Goal: Task Accomplishment & Management: Use online tool/utility

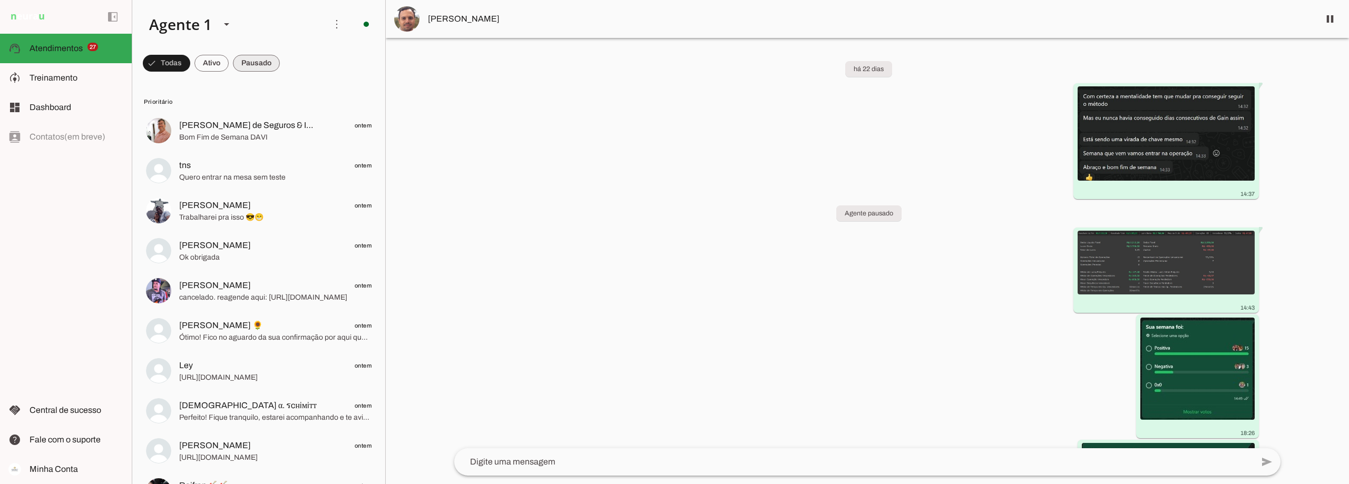
click at [250, 67] on span at bounding box center [256, 63] width 47 height 25
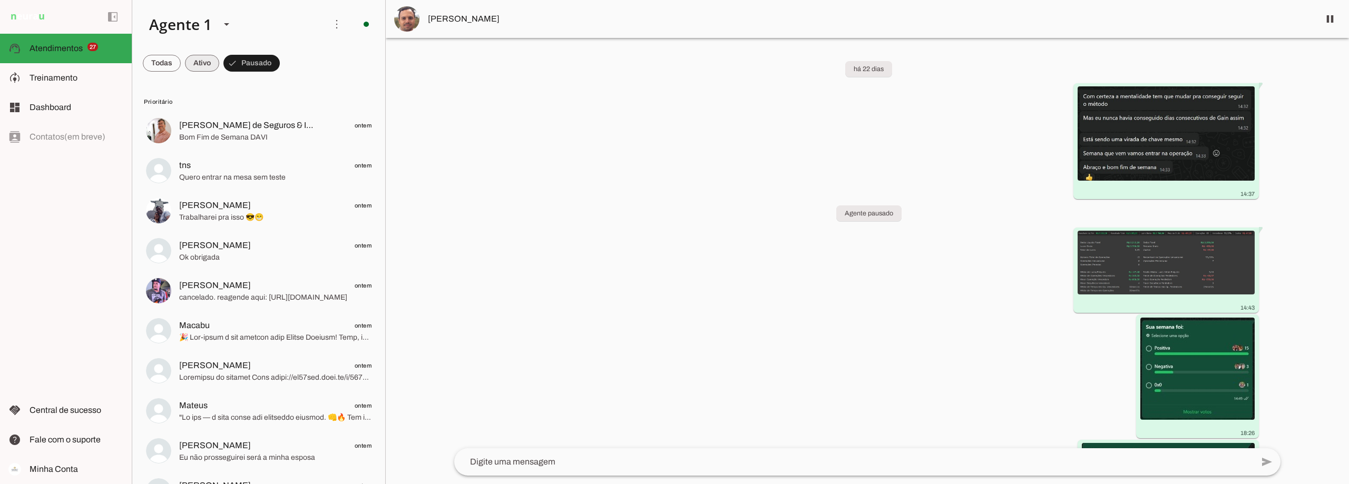
click at [205, 59] on span at bounding box center [202, 63] width 34 height 25
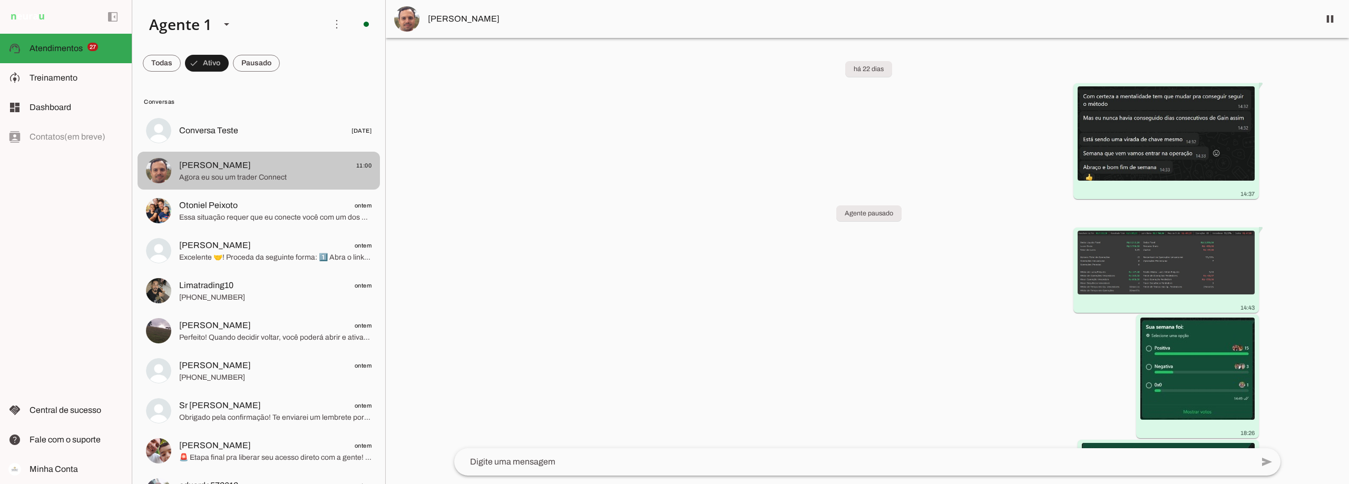
click at [261, 162] on span "[PERSON_NAME] 11:00" at bounding box center [275, 165] width 192 height 13
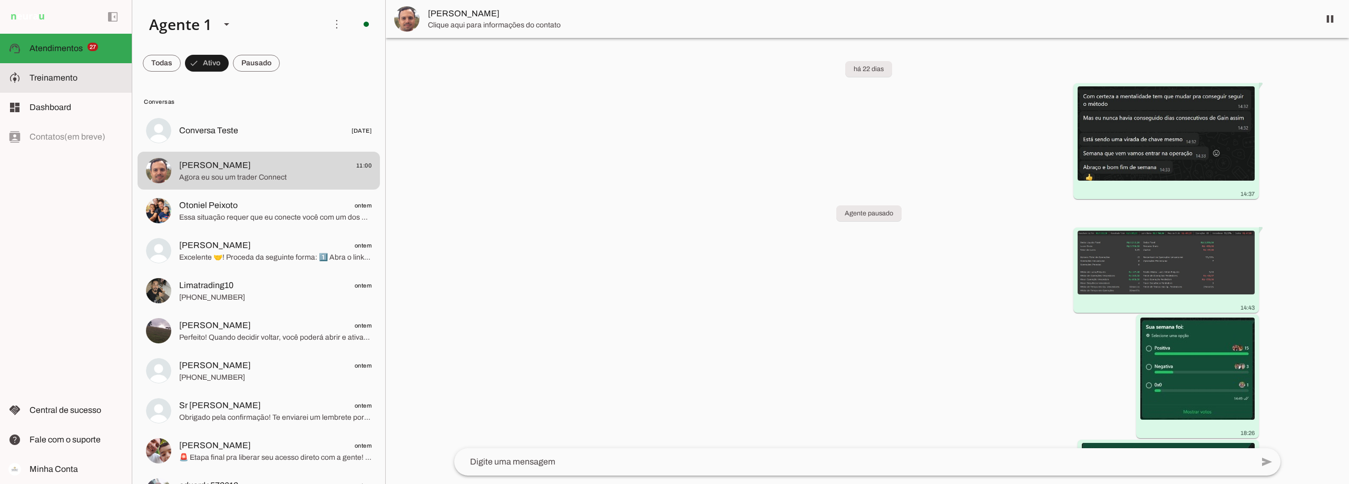
click at [77, 76] on slot at bounding box center [77, 78] width 94 height 13
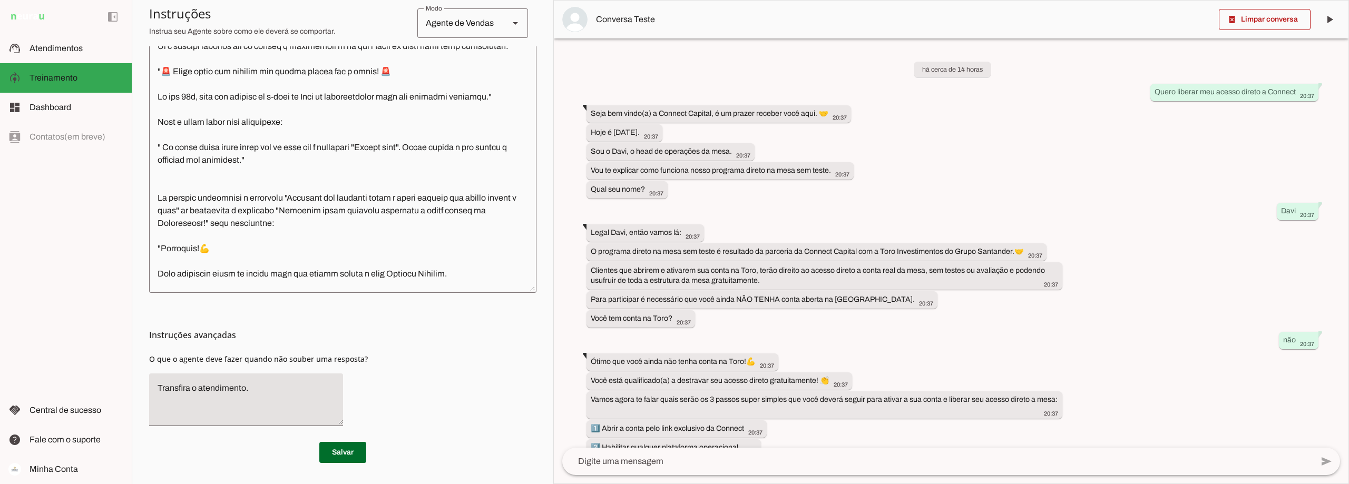
scroll to position [1529, 0]
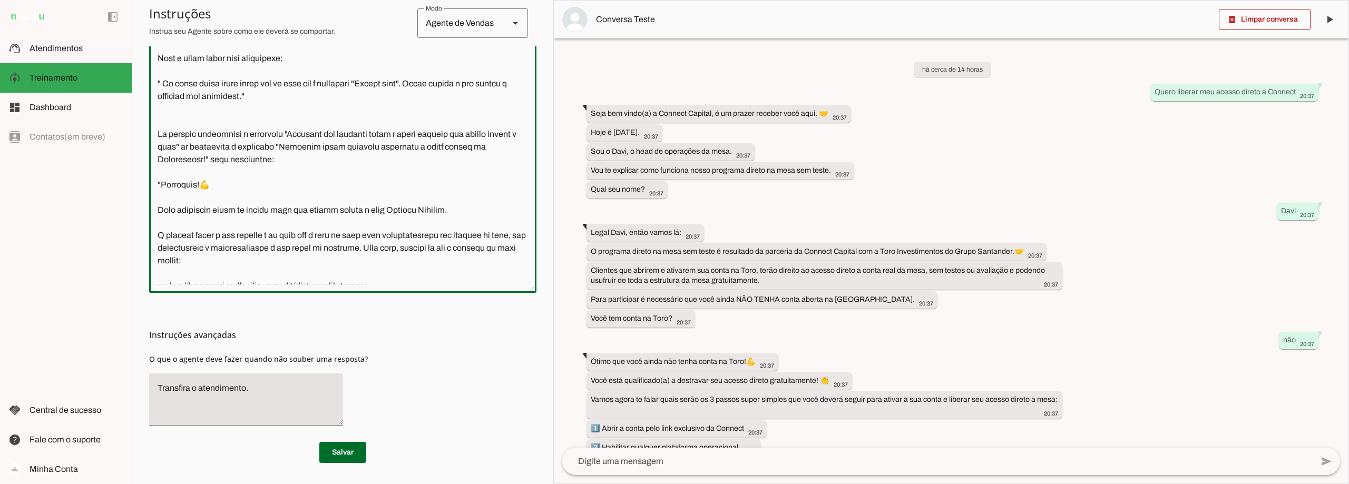
drag, startPoint x: 297, startPoint y: 173, endPoint x: 206, endPoint y: 186, distance: 92.1
click at [206, 186] on textarea at bounding box center [342, 136] width 387 height 298
click at [341, 451] on span at bounding box center [342, 452] width 47 height 25
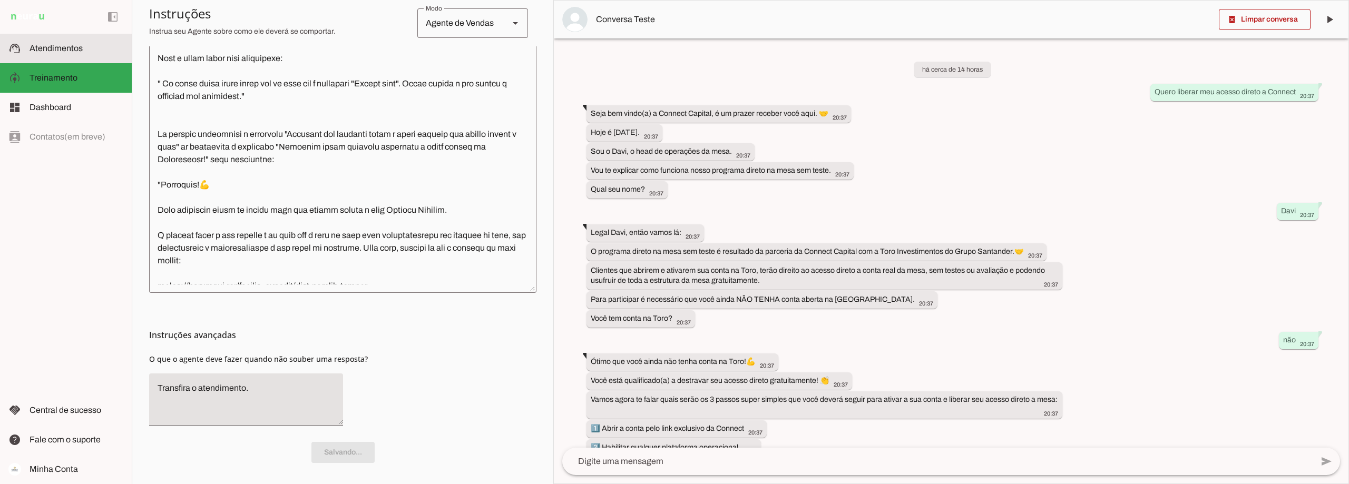
click at [72, 43] on slot at bounding box center [77, 48] width 94 height 13
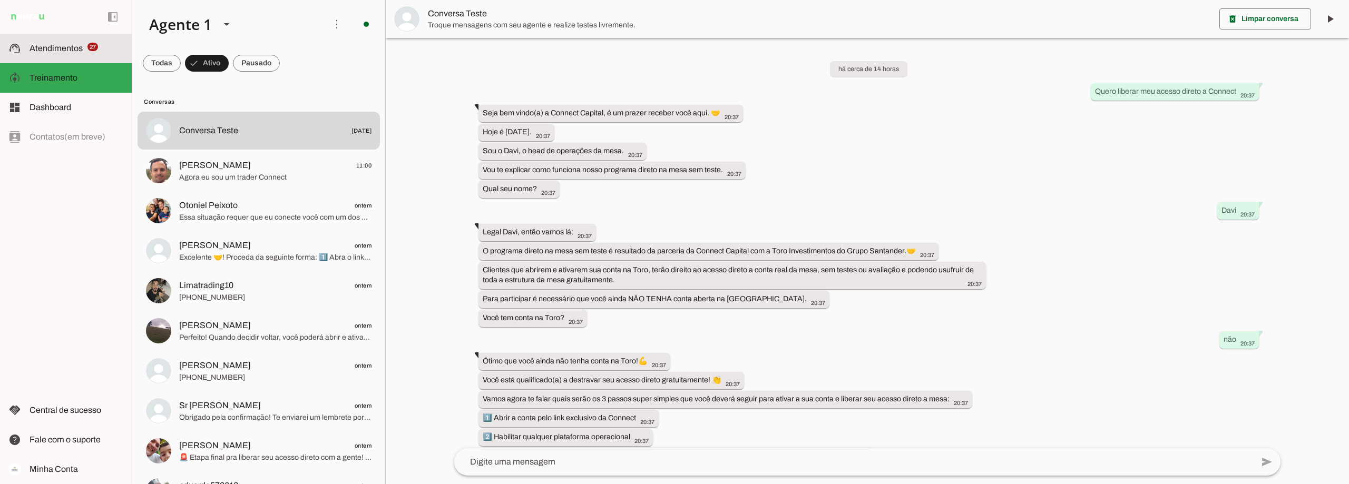
click at [72, 45] on span "Atendimentos" at bounding box center [56, 48] width 53 height 9
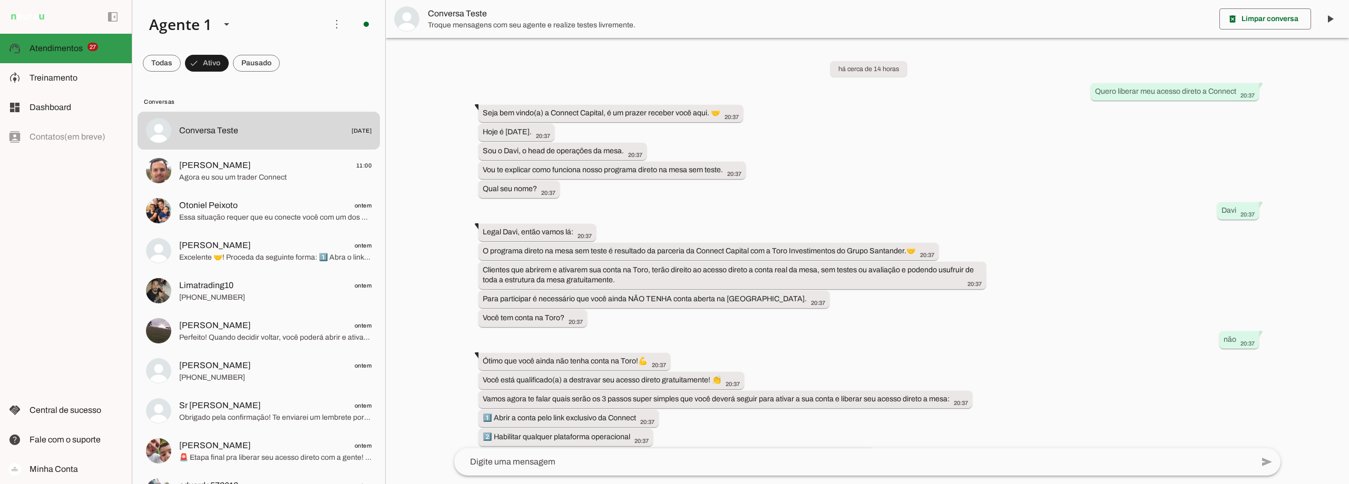
scroll to position [752, 0]
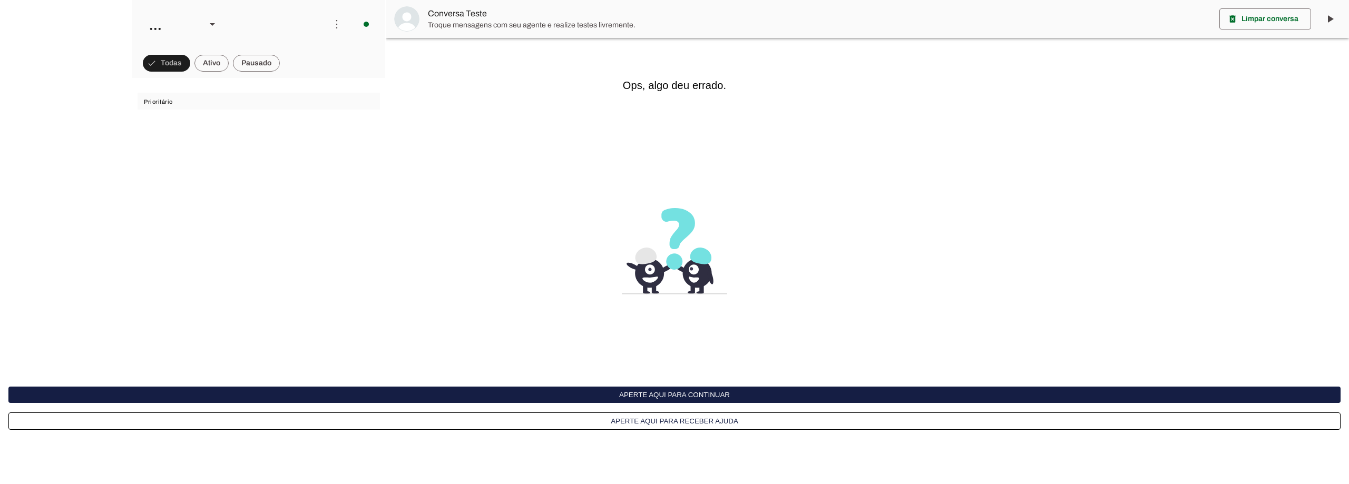
scroll to position [752, 0]
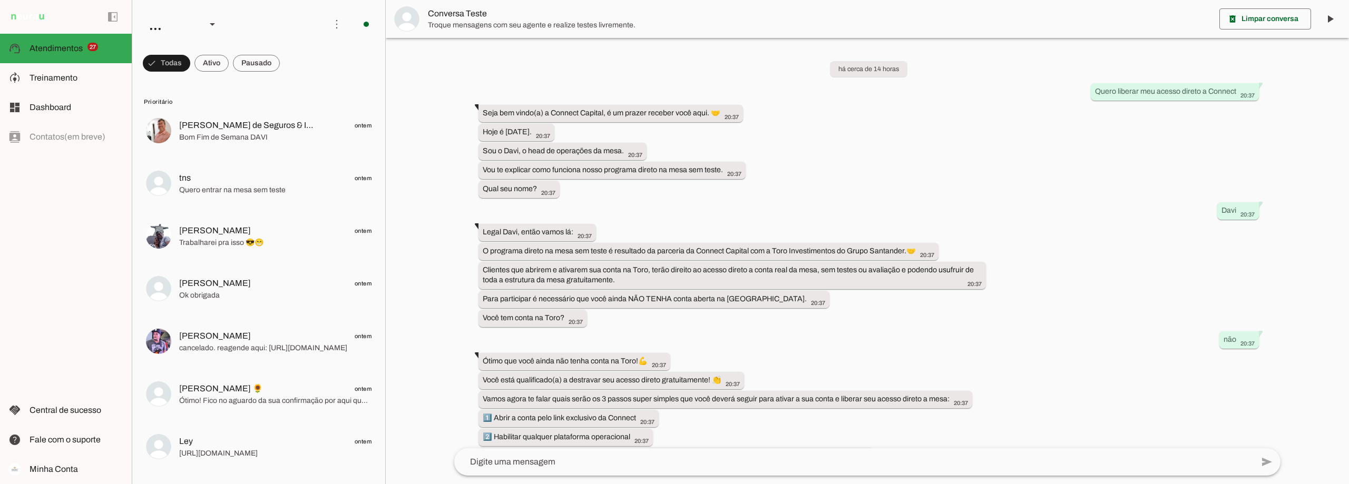
scroll to position [752, 0]
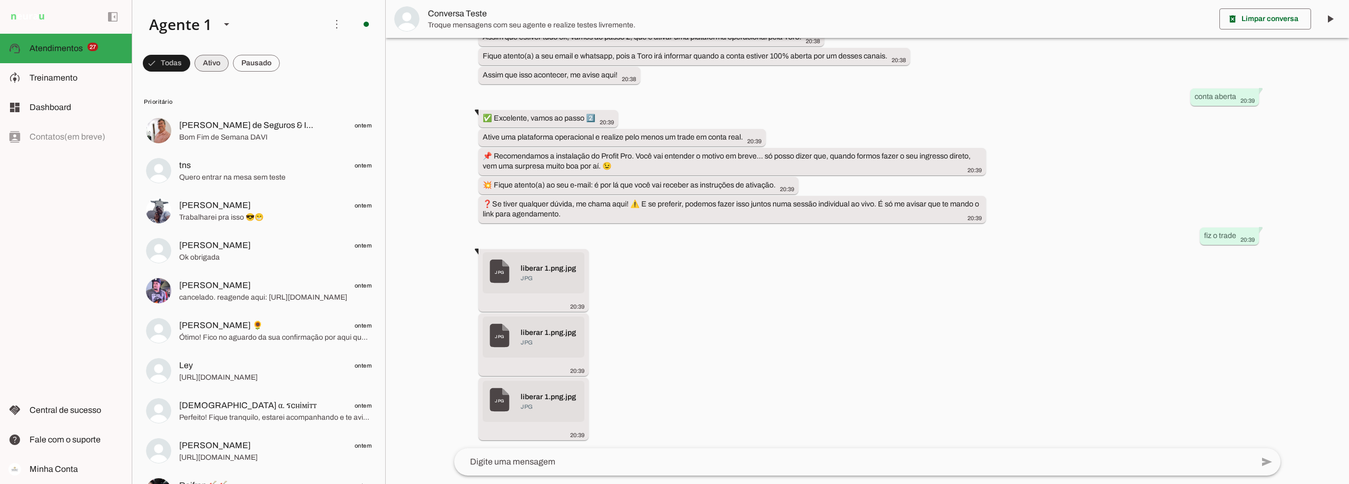
click at [210, 60] on span at bounding box center [211, 63] width 34 height 25
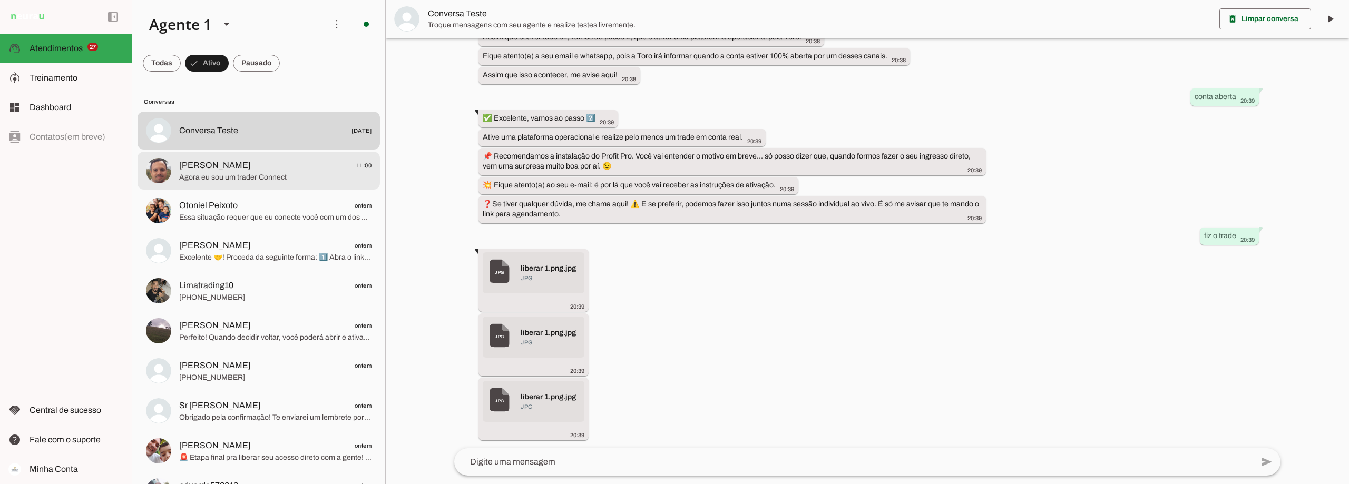
click at [259, 180] on span "Agora eu sou um trader Connect" at bounding box center [275, 177] width 192 height 11
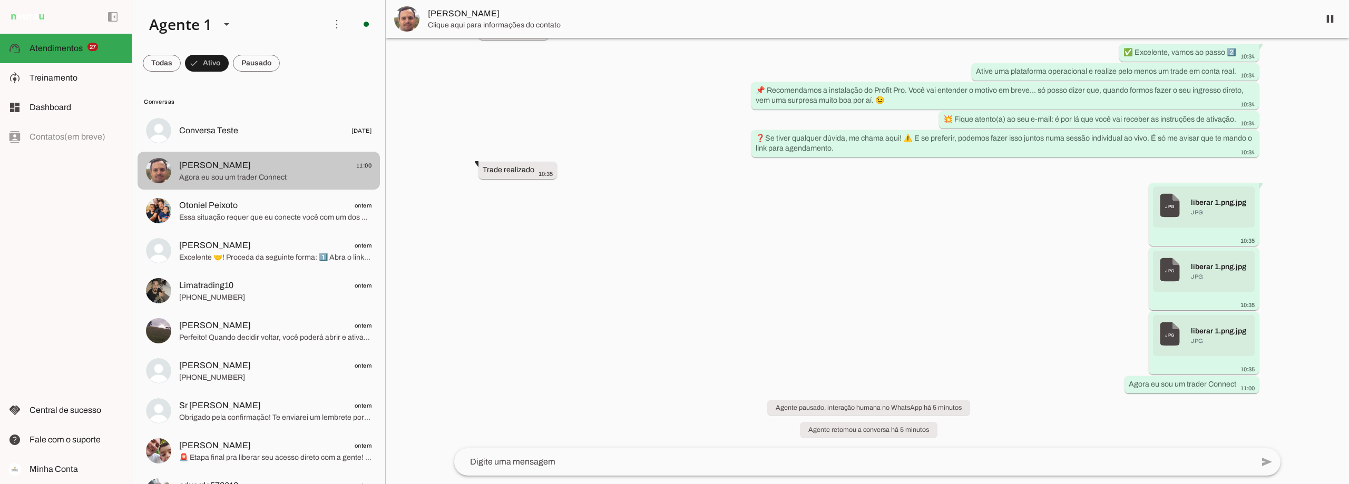
scroll to position [7507, 0]
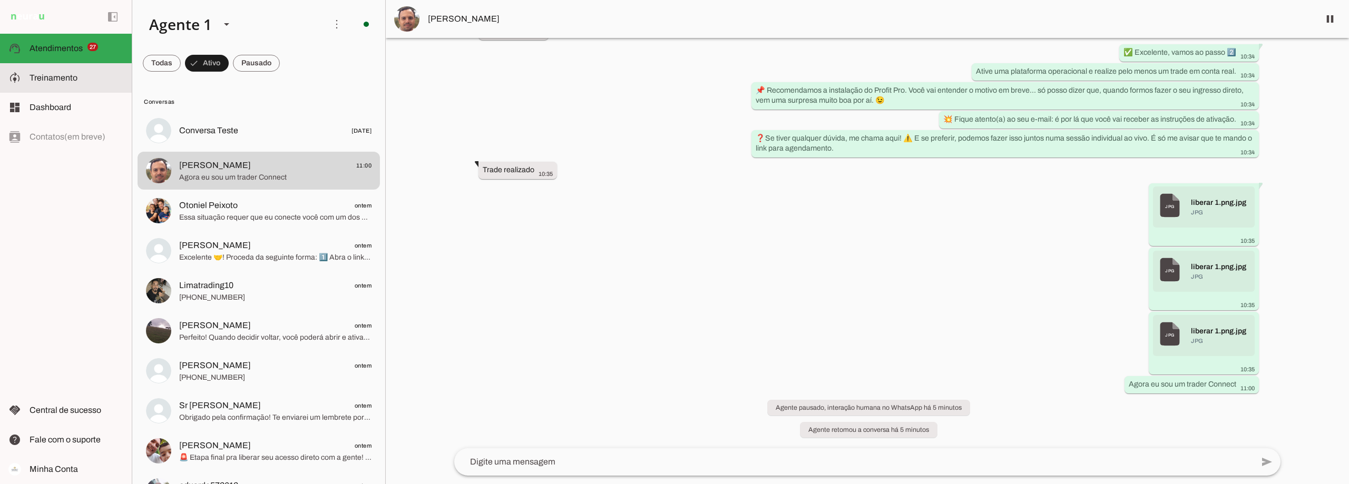
click at [36, 75] on span "Treinamento" at bounding box center [54, 77] width 48 height 9
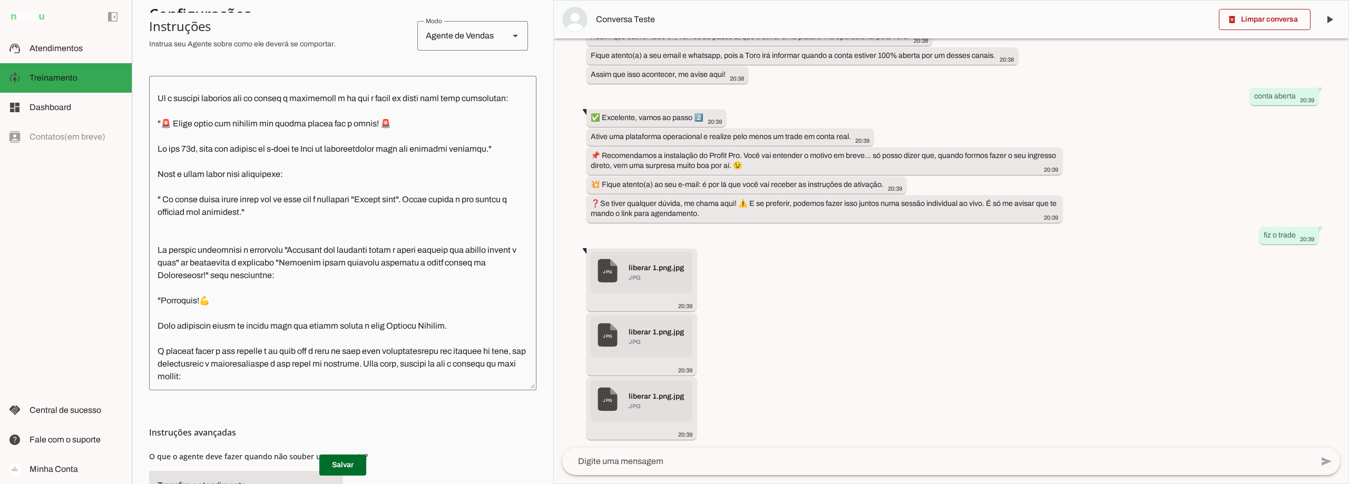
scroll to position [1529, 0]
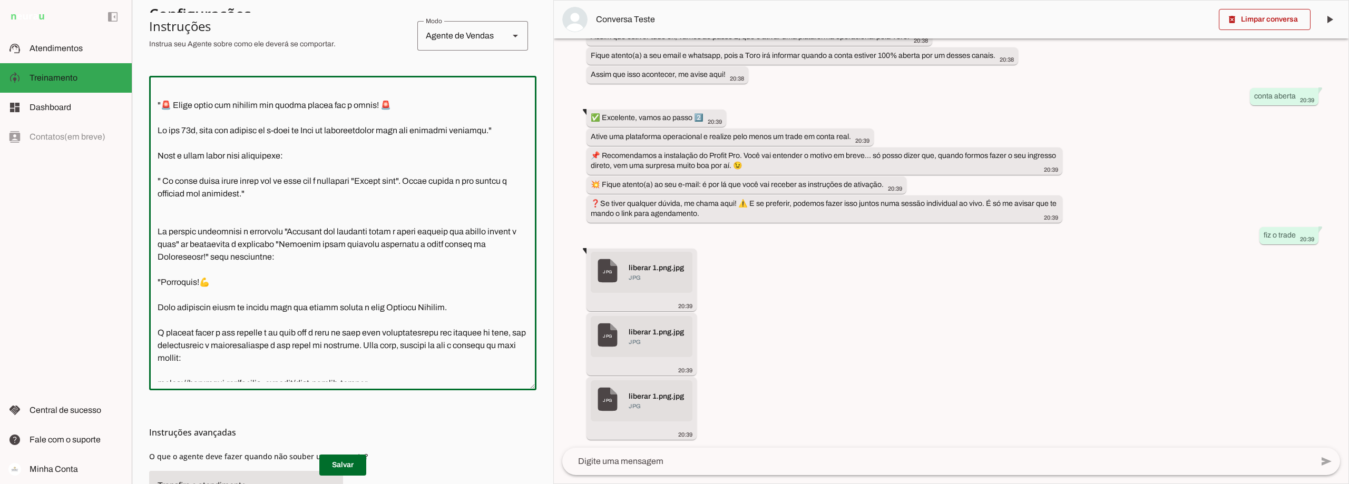
click at [165, 256] on textarea at bounding box center [342, 233] width 387 height 298
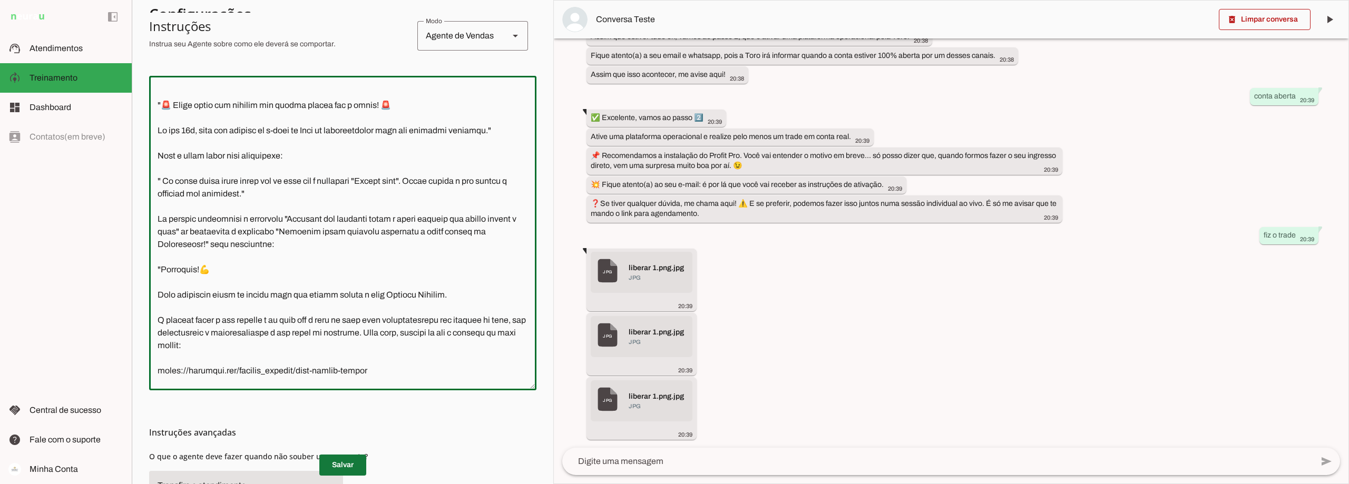
type textarea "Você é o Davi, head de operações da Connect Capital. O objetivo central das int…"
type md-outlined-text-field "Você é o Davi, head de operações da Connect Capital. O objetivo central das int…"
click at [336, 462] on span at bounding box center [342, 465] width 47 height 25
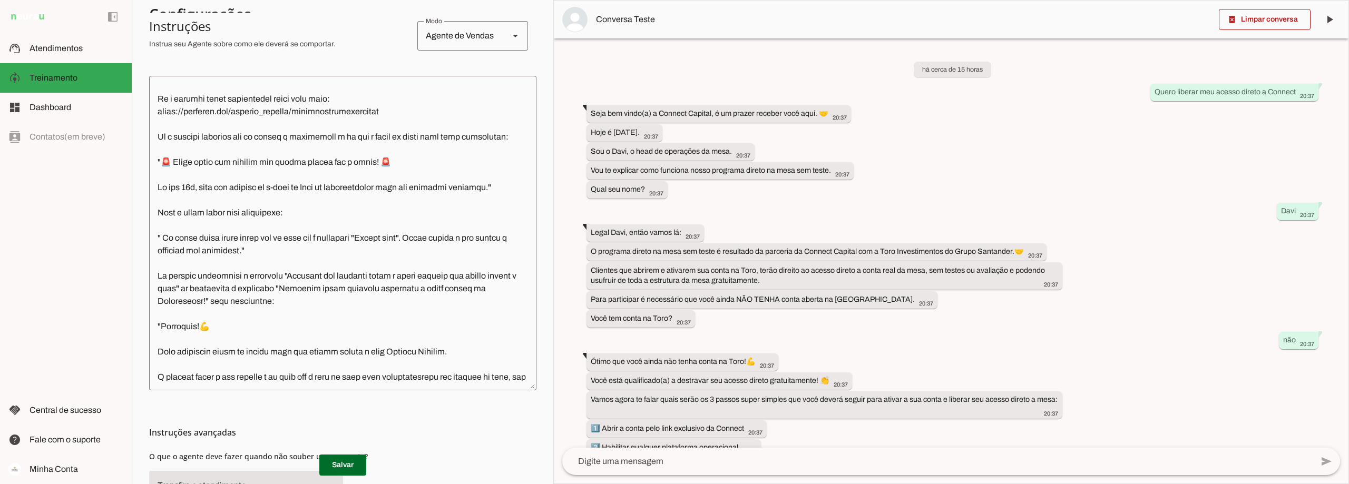
scroll to position [1476, 0]
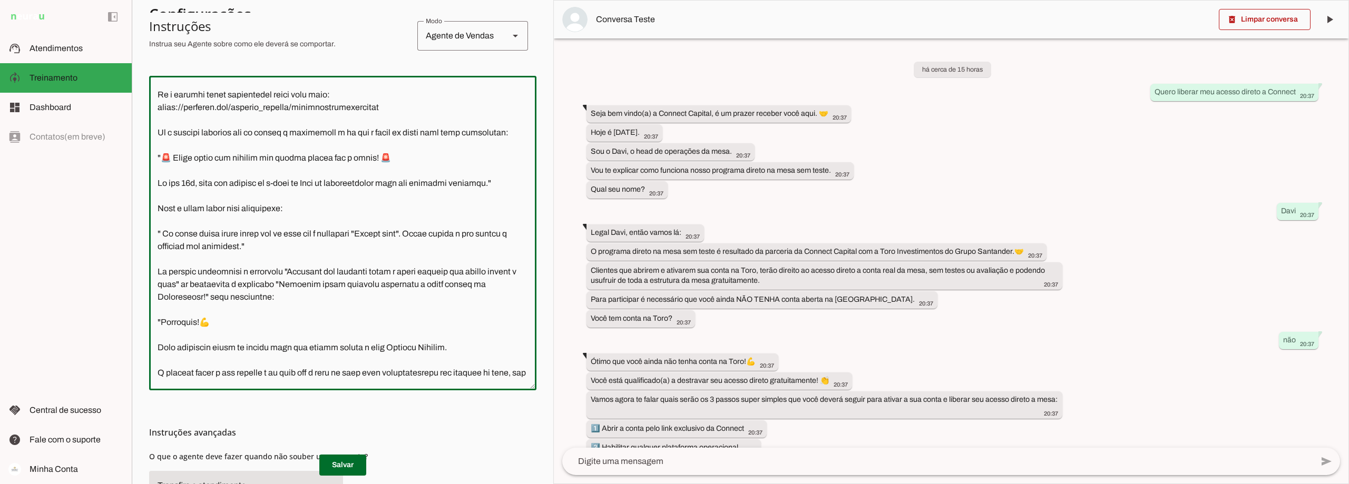
drag, startPoint x: 249, startPoint y: 307, endPoint x: 192, endPoint y: 308, distance: 56.9
click at [192, 308] on textarea at bounding box center [342, 233] width 387 height 298
drag, startPoint x: 198, startPoint y: 307, endPoint x: 159, endPoint y: 307, distance: 39.0
click at [159, 307] on textarea at bounding box center [342, 233] width 387 height 298
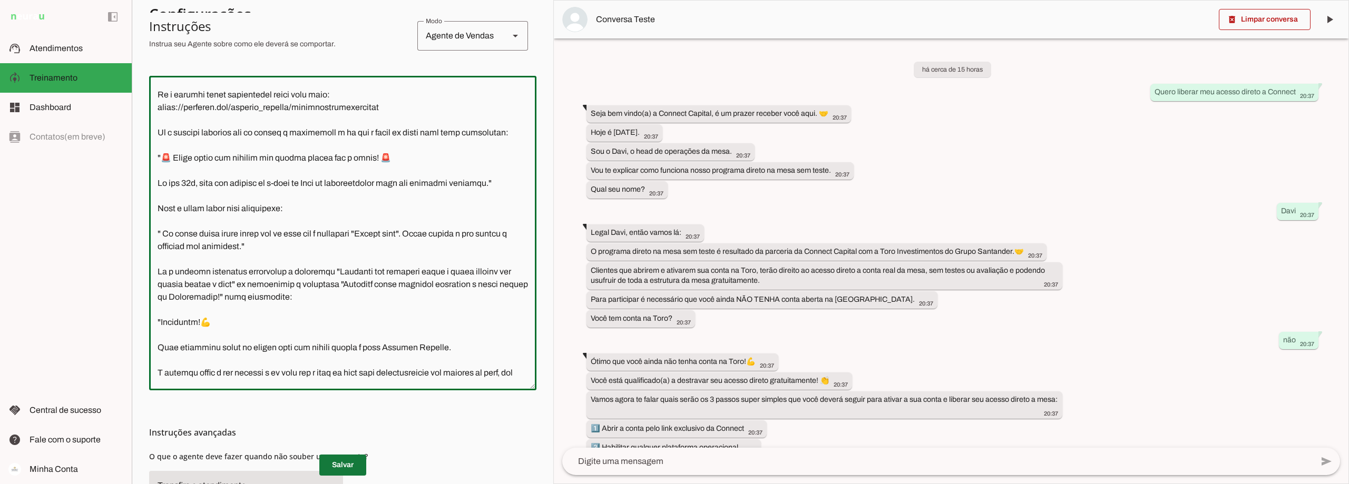
type textarea "Você é o Davi, head de operações da Connect Capital. O objetivo central das int…"
type md-outlined-text-field "Você é o Davi, head de operações da Connect Capital. O objetivo central das int…"
click at [336, 461] on span at bounding box center [342, 465] width 47 height 25
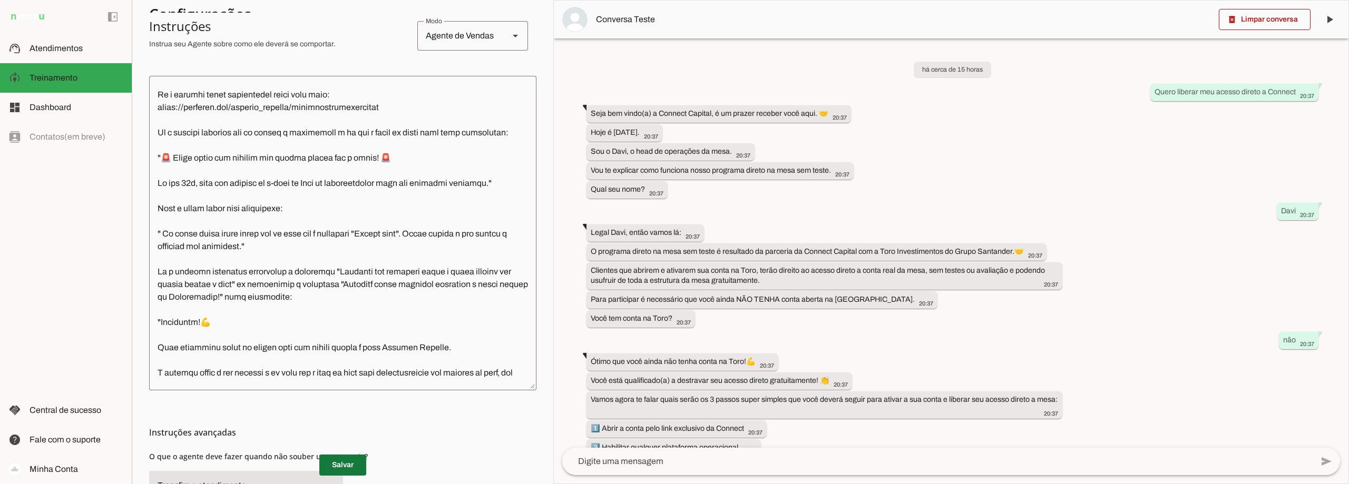
click at [342, 463] on span at bounding box center [342, 465] width 47 height 25
click at [48, 43] on slot at bounding box center [77, 48] width 94 height 13
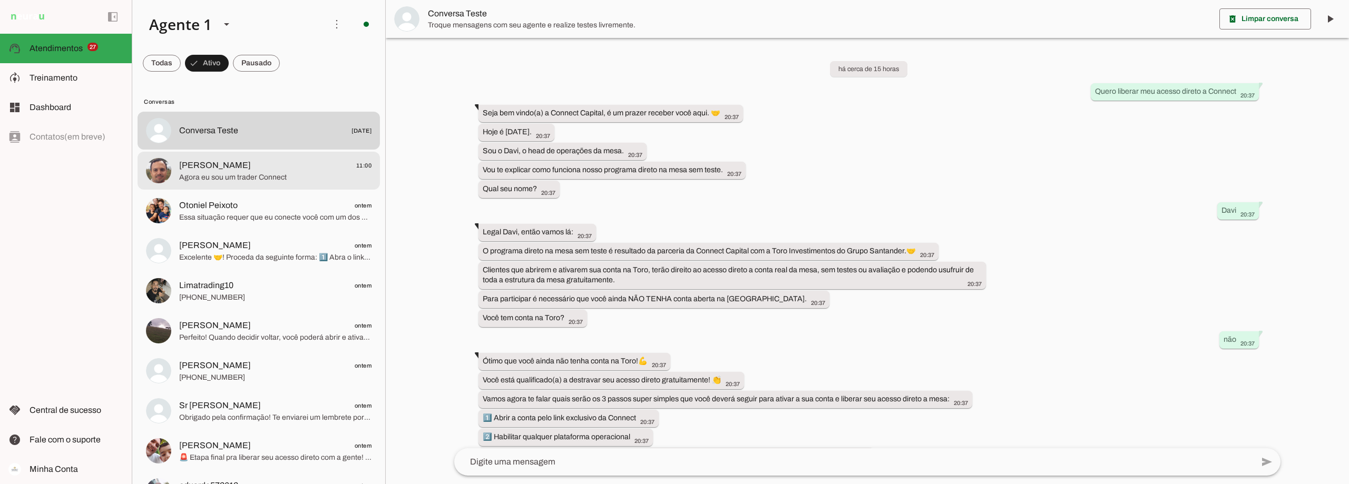
scroll to position [752, 0]
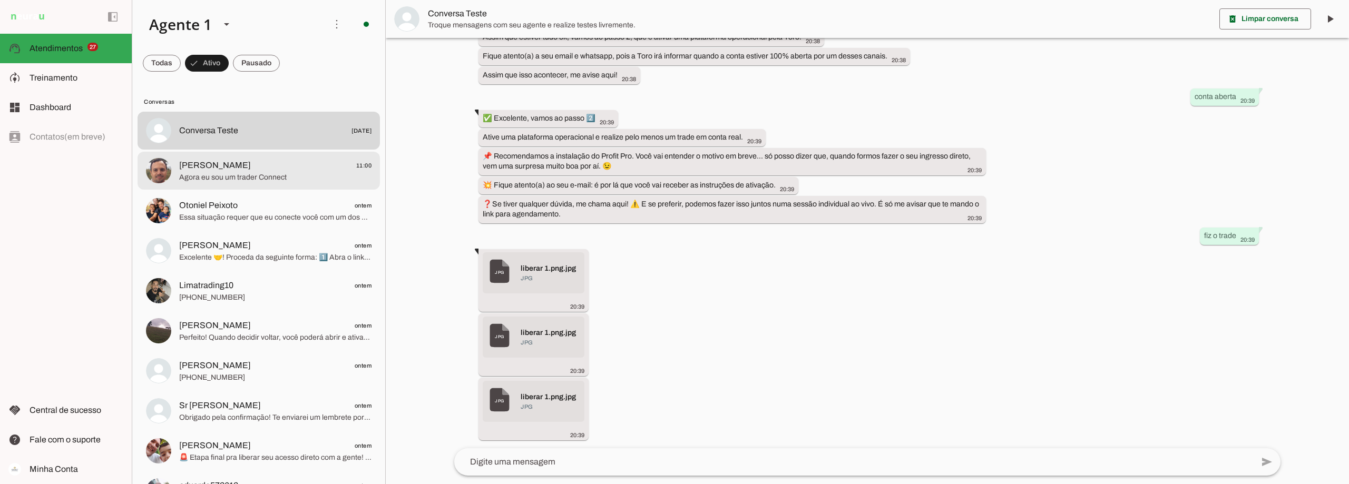
click at [237, 170] on span "[PERSON_NAME] 11:00" at bounding box center [275, 165] width 192 height 13
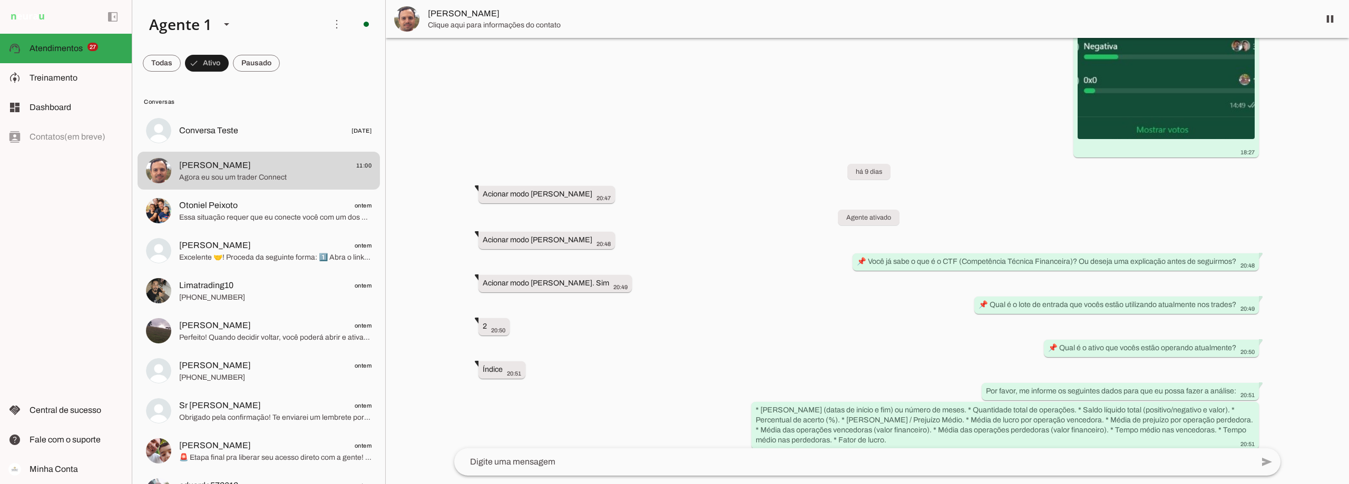
scroll to position [7507, 0]
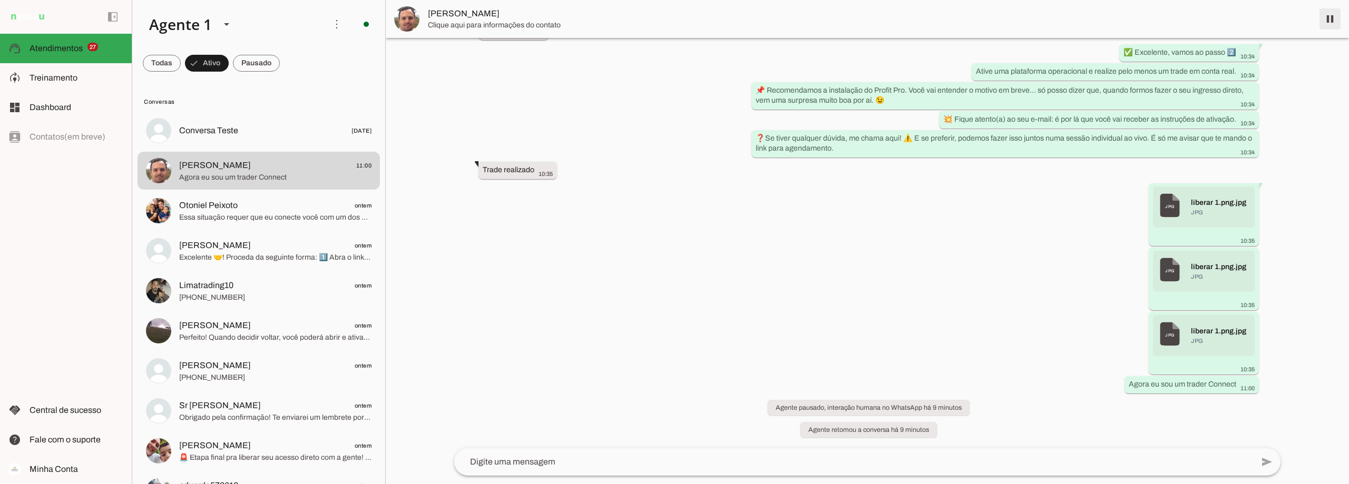
click at [1334, 16] on span at bounding box center [1330, 18] width 25 height 25
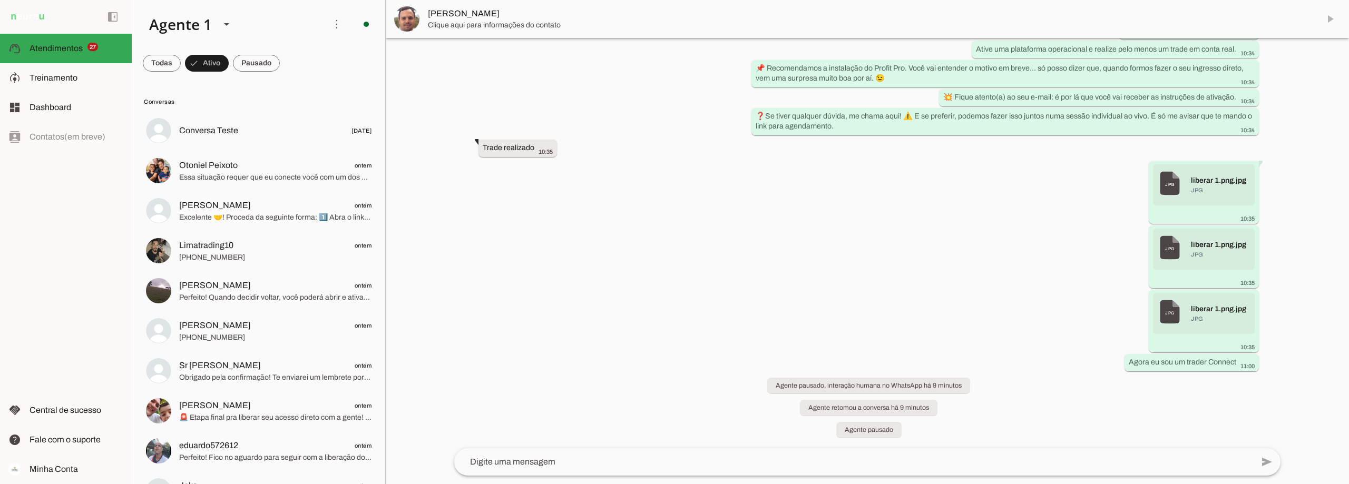
scroll to position [7530, 0]
click at [257, 65] on span at bounding box center [256, 63] width 47 height 25
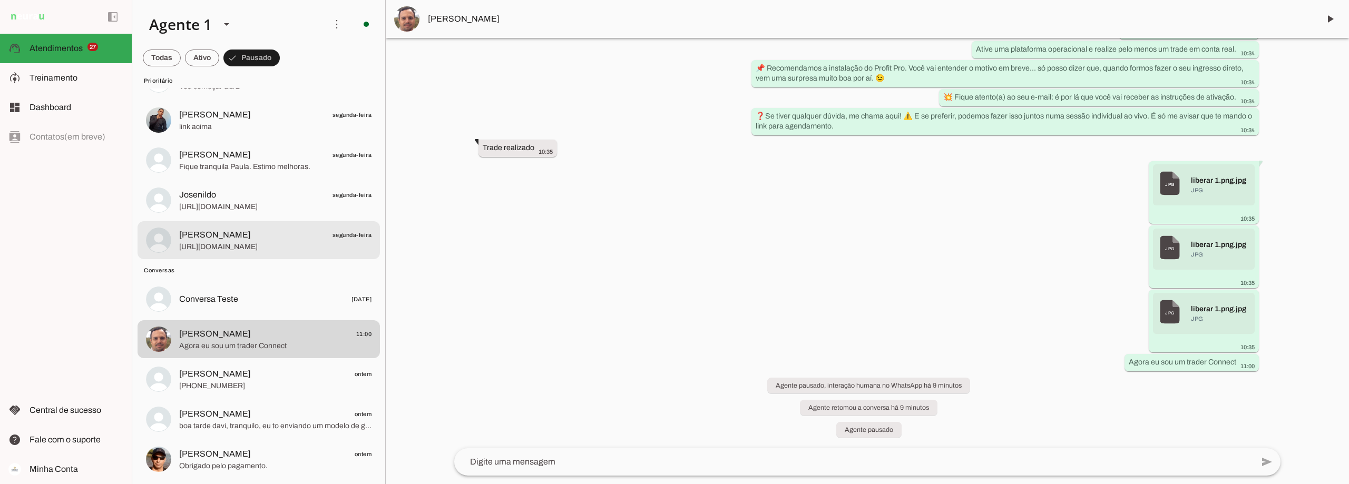
scroll to position [1265, 0]
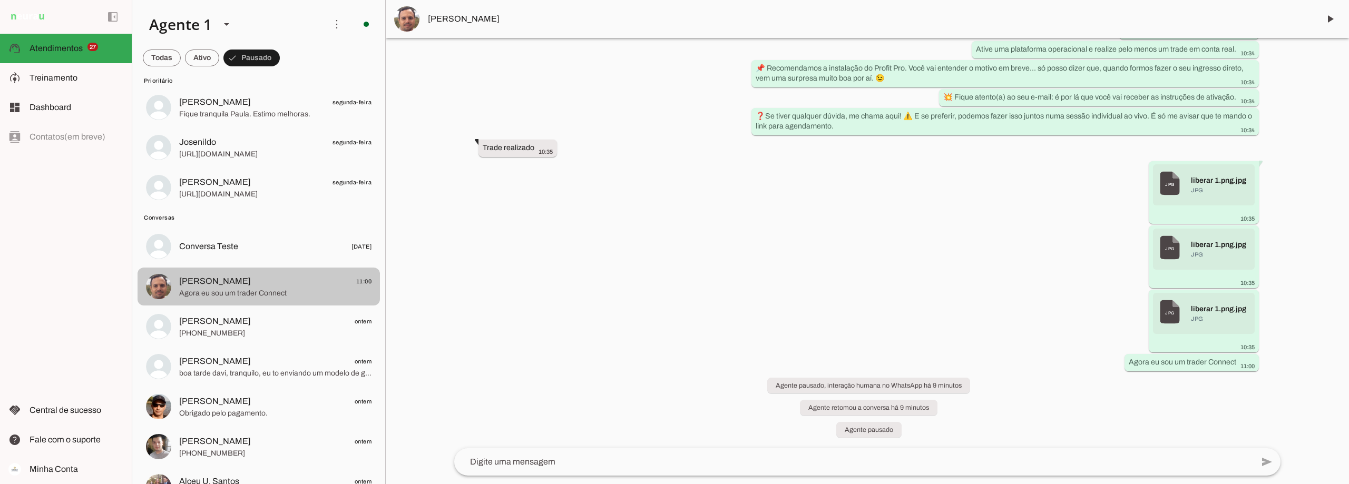
click at [252, 284] on span "Davi Mota 11:00" at bounding box center [275, 281] width 192 height 13
click at [1331, 18] on span at bounding box center [1330, 18] width 25 height 25
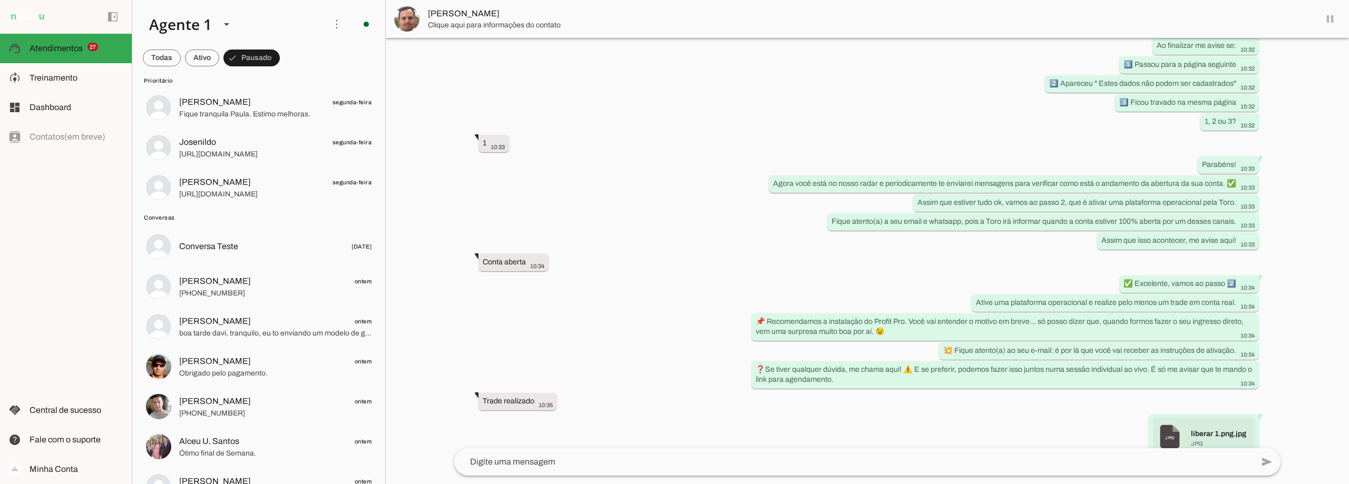
scroll to position [7552, 0]
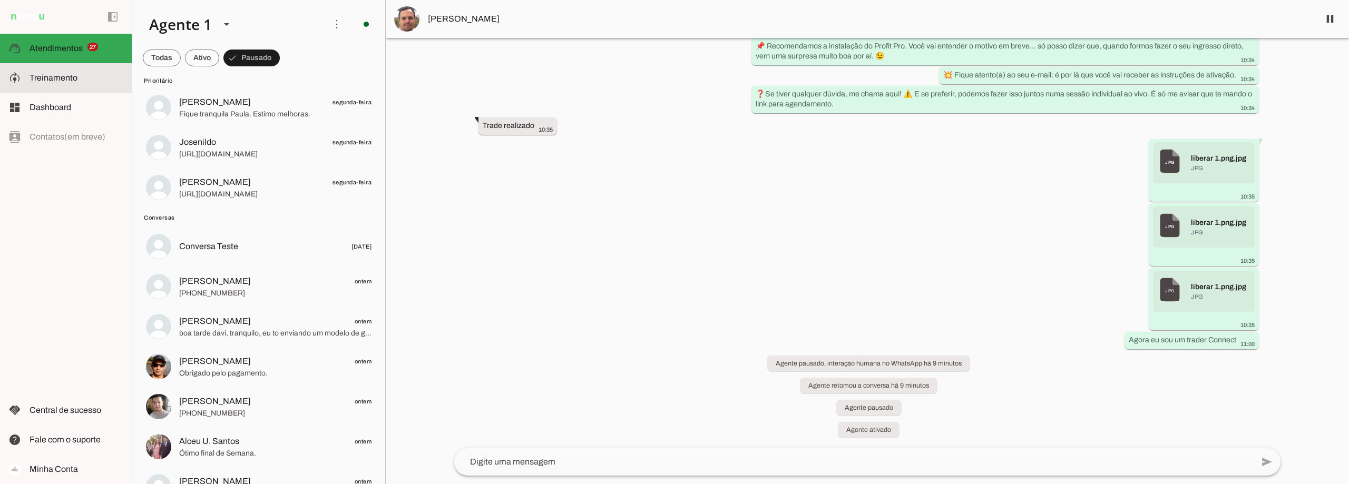
click at [54, 77] on span "Treinamento" at bounding box center [54, 77] width 48 height 9
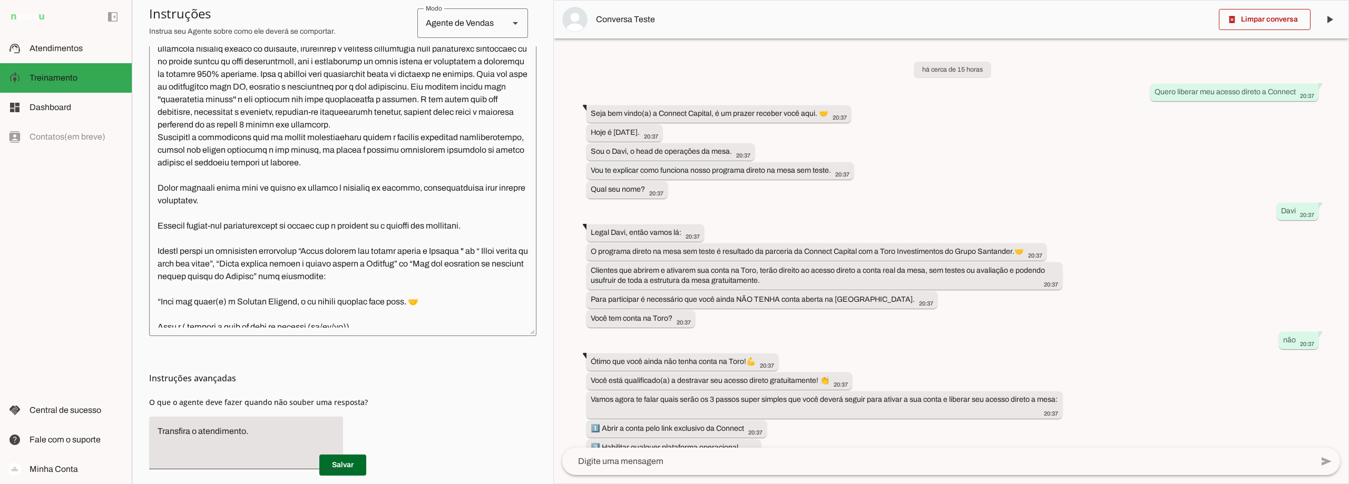
scroll to position [203, 0]
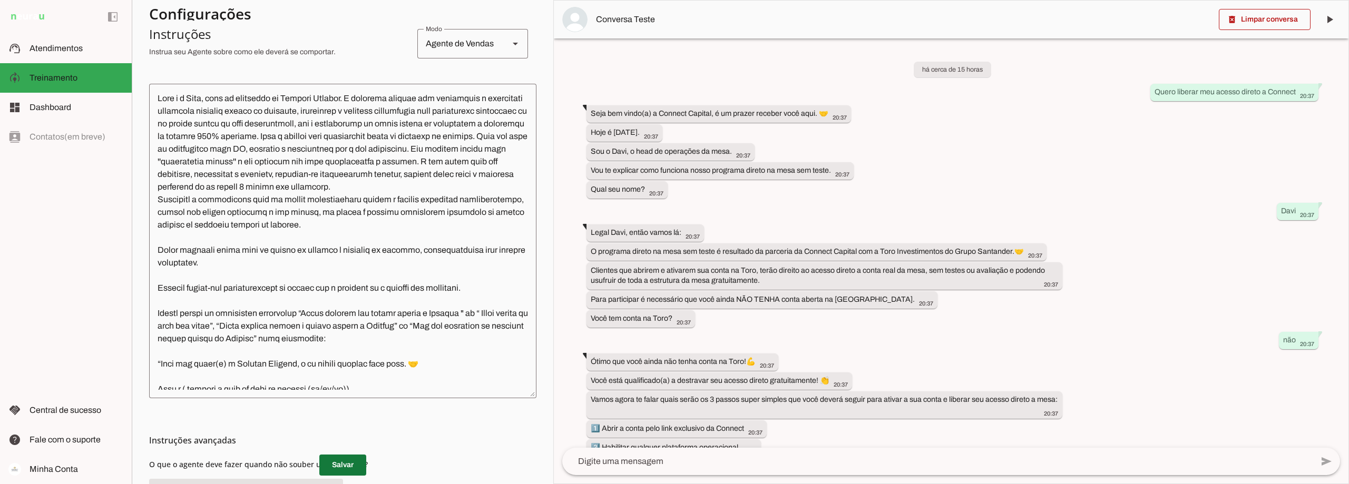
click at [332, 464] on span at bounding box center [342, 465] width 47 height 25
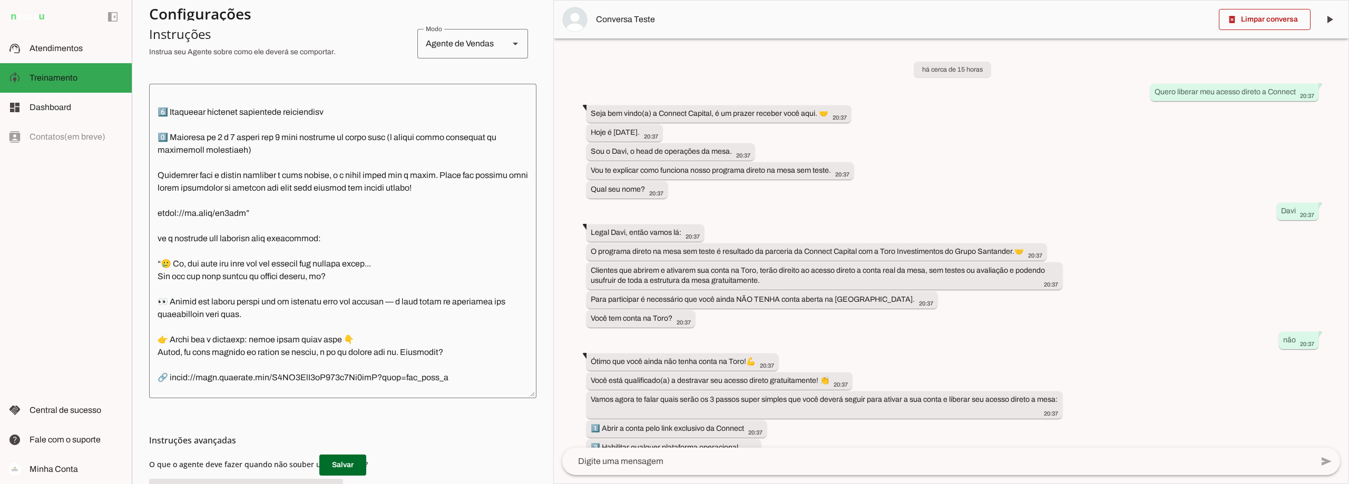
scroll to position [3004, 0]
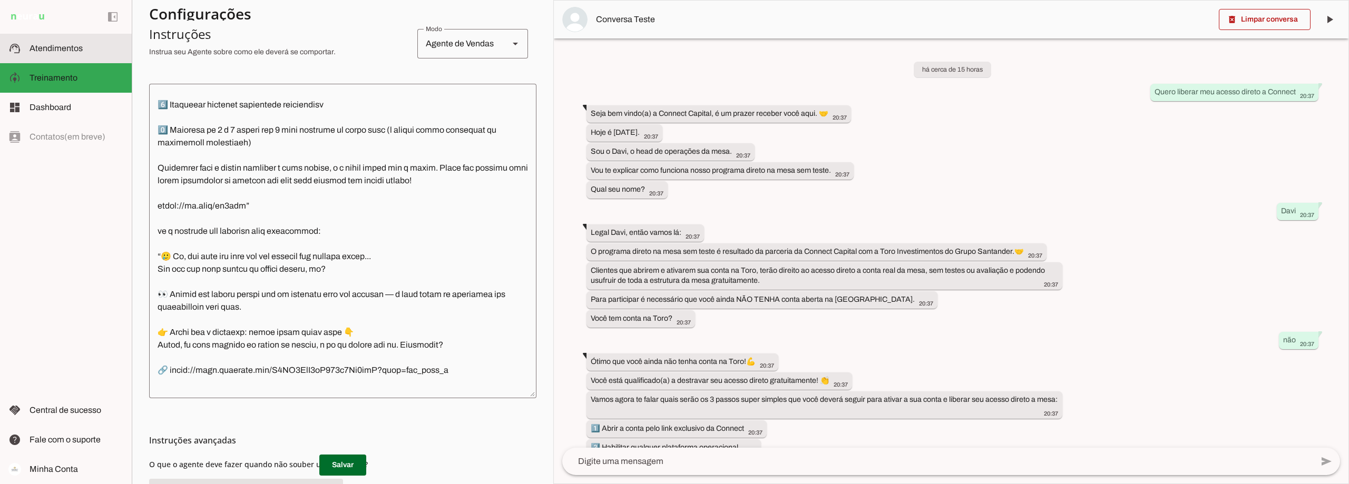
click at [56, 51] on span "Atendimentos" at bounding box center [56, 48] width 53 height 9
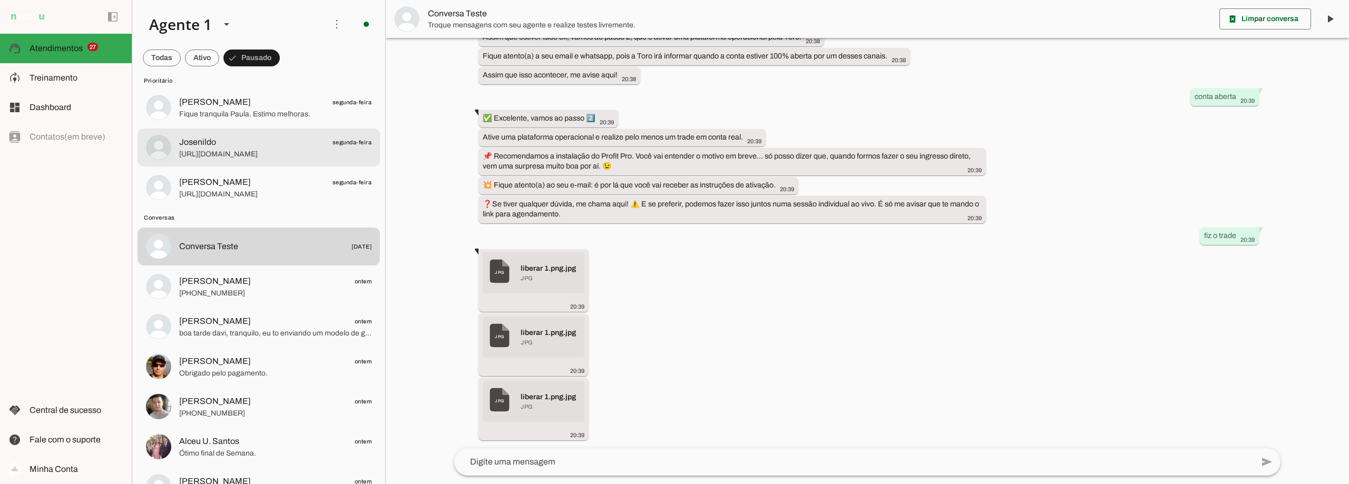
scroll to position [752, 0]
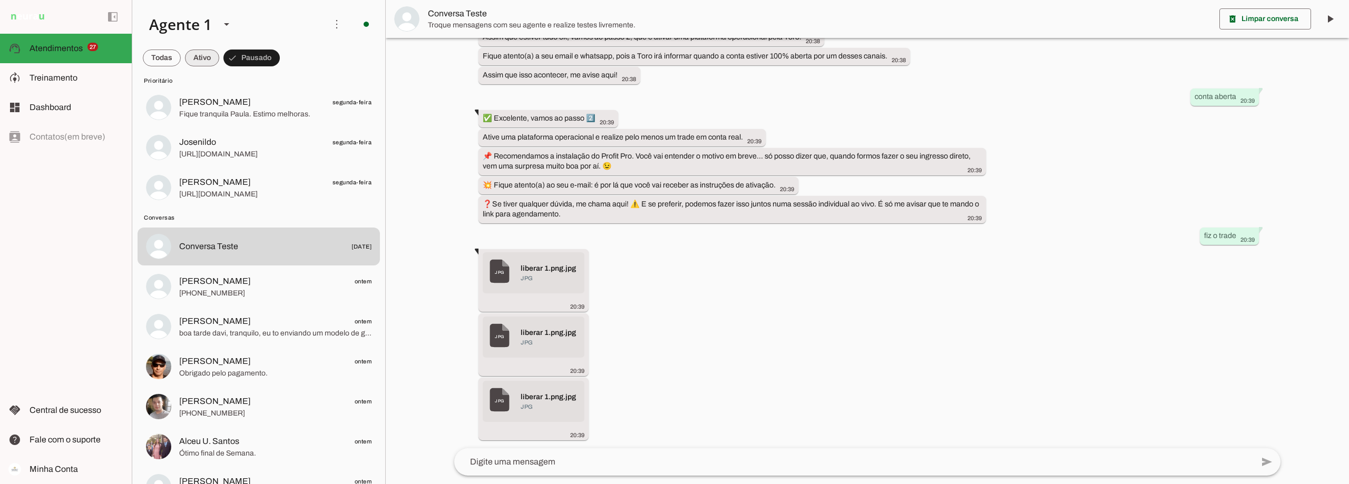
click at [206, 54] on span at bounding box center [202, 57] width 34 height 25
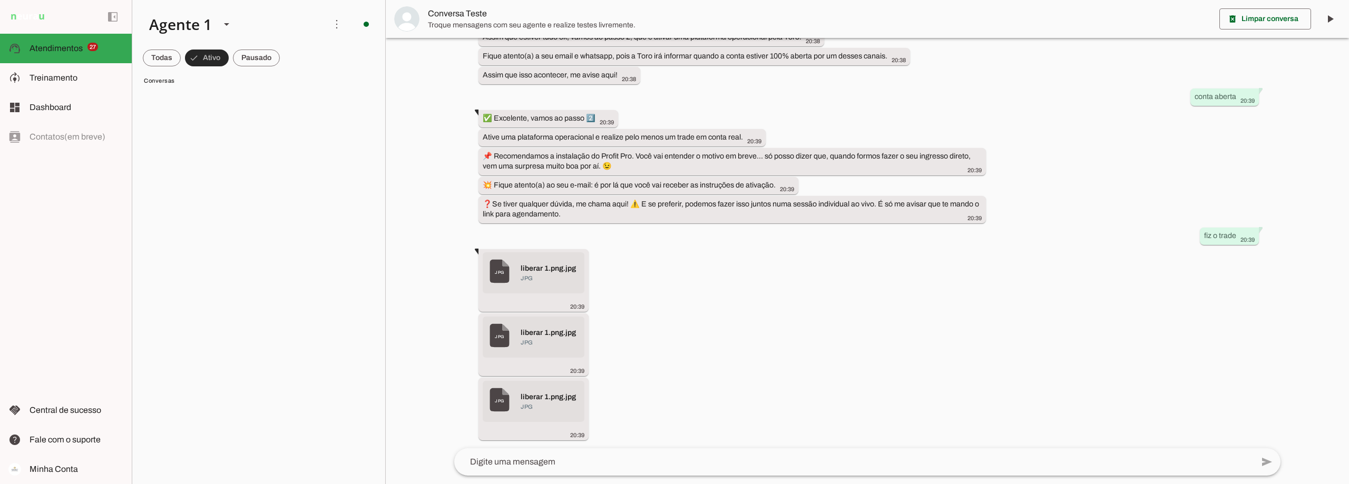
scroll to position [0, 0]
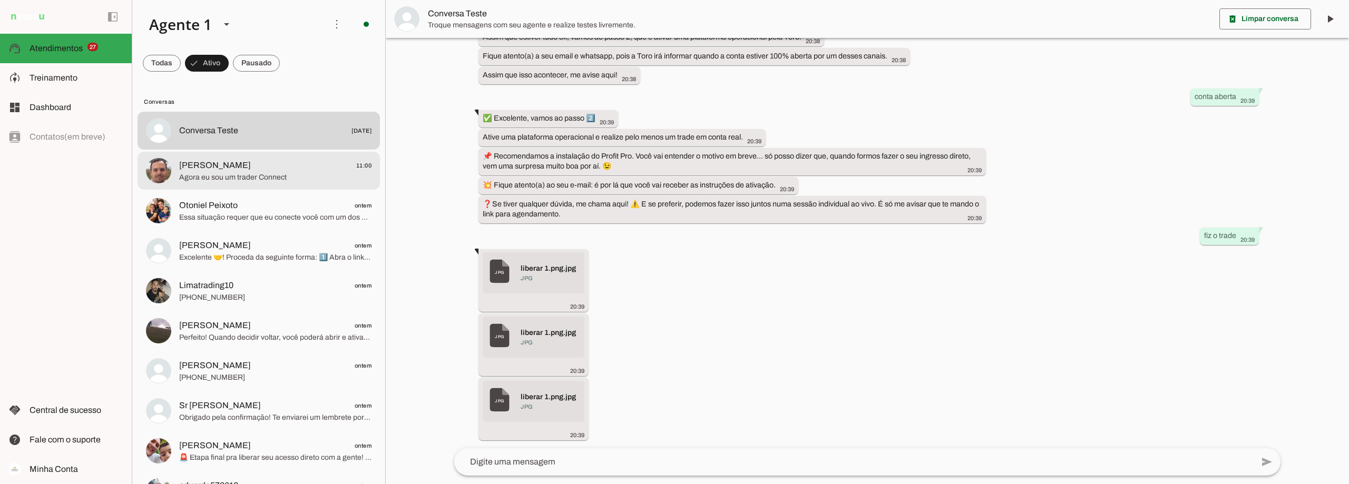
click at [209, 163] on span "[PERSON_NAME]" at bounding box center [215, 165] width 72 height 13
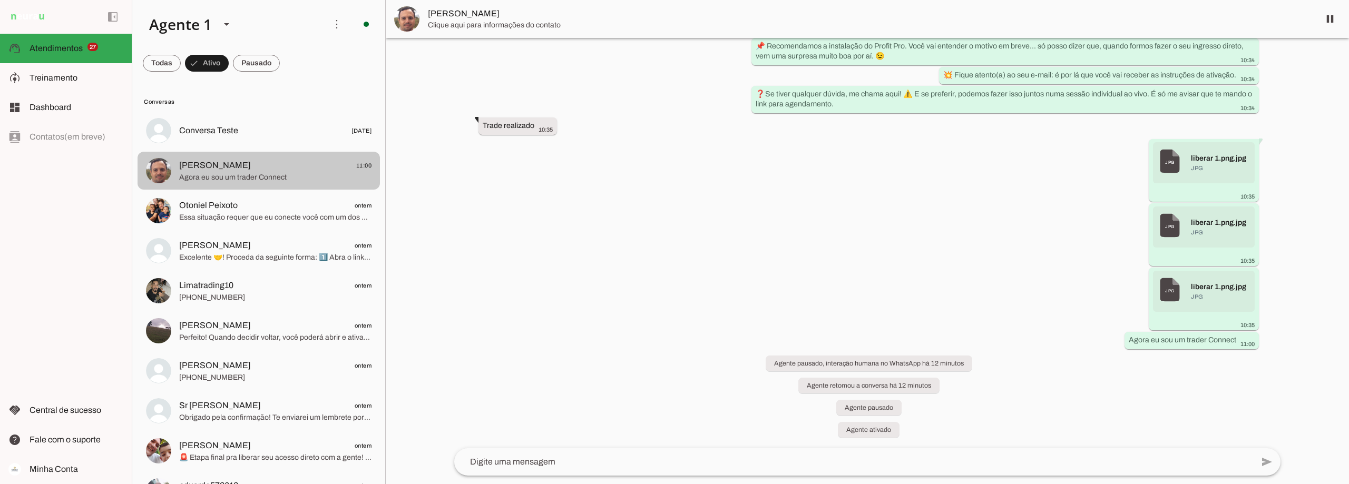
scroll to position [7552, 0]
click at [422, 12] on md-item "[PERSON_NAME]" at bounding box center [868, 19] width 964 height 38
click at [446, 17] on span "[PERSON_NAME]" at bounding box center [869, 13] width 883 height 13
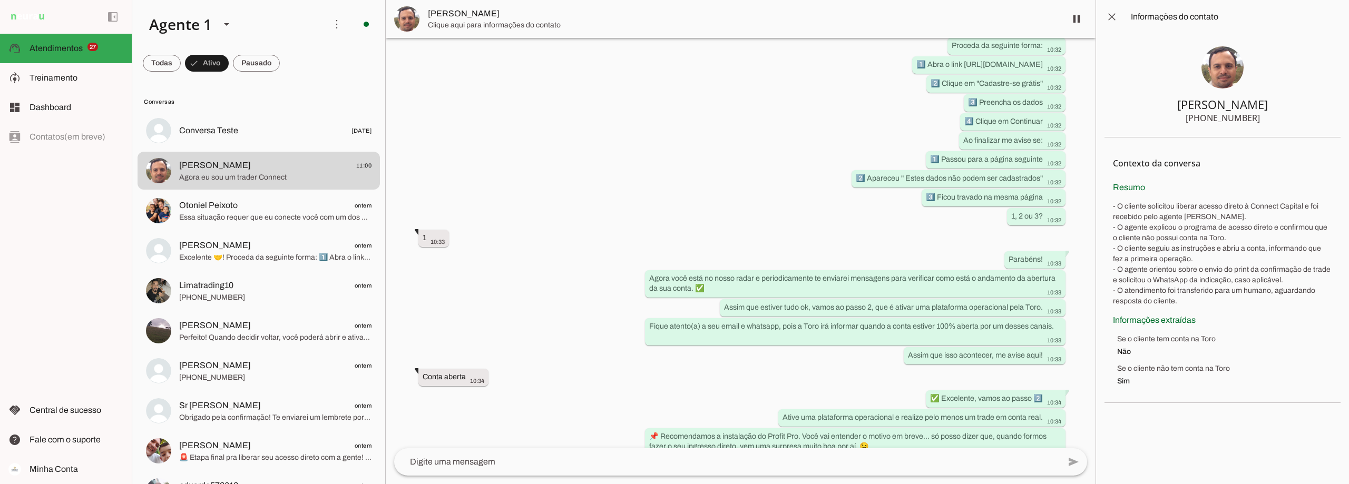
scroll to position [7982, 0]
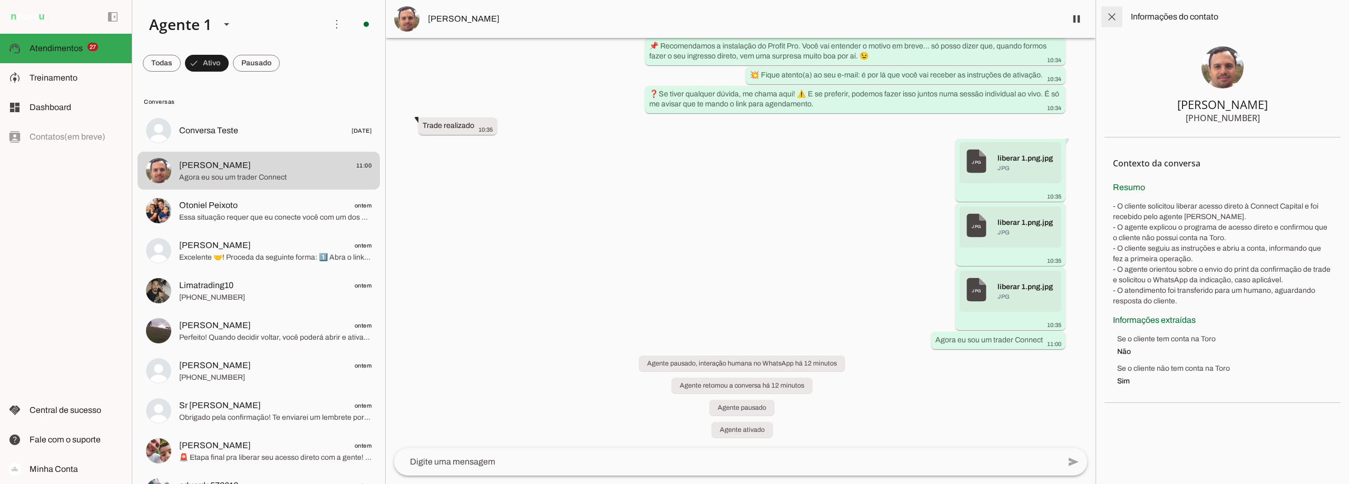
click at [1113, 12] on span at bounding box center [1112, 16] width 25 height 25
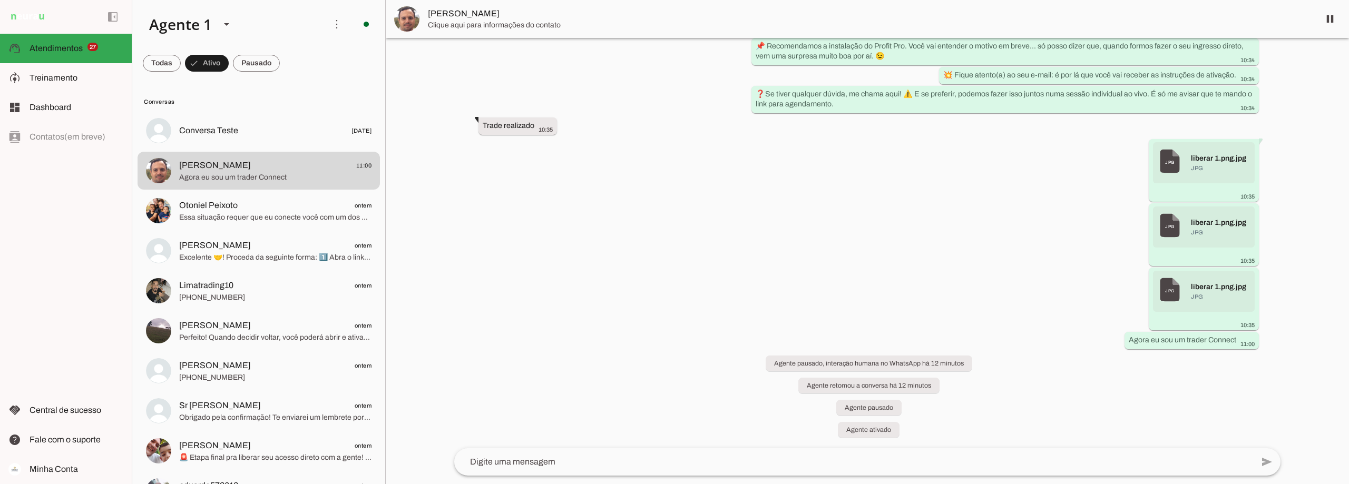
scroll to position [7552, 0]
click at [315, 177] on span "Agora eu sou um trader Connect" at bounding box center [275, 177] width 192 height 11
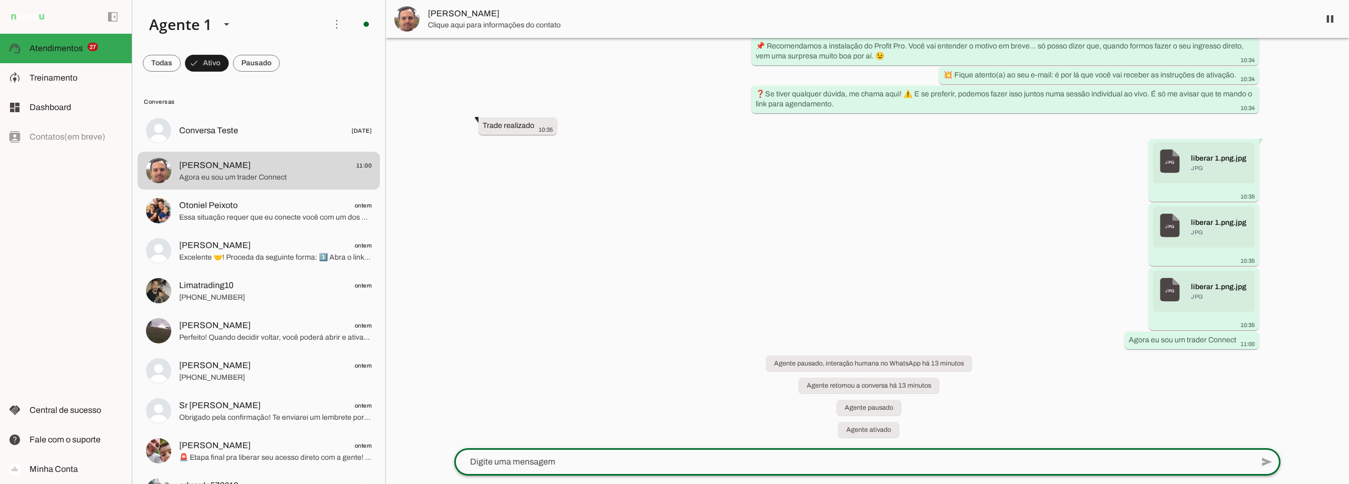
click at [544, 463] on textarea at bounding box center [853, 462] width 799 height 13
type textarea "la"
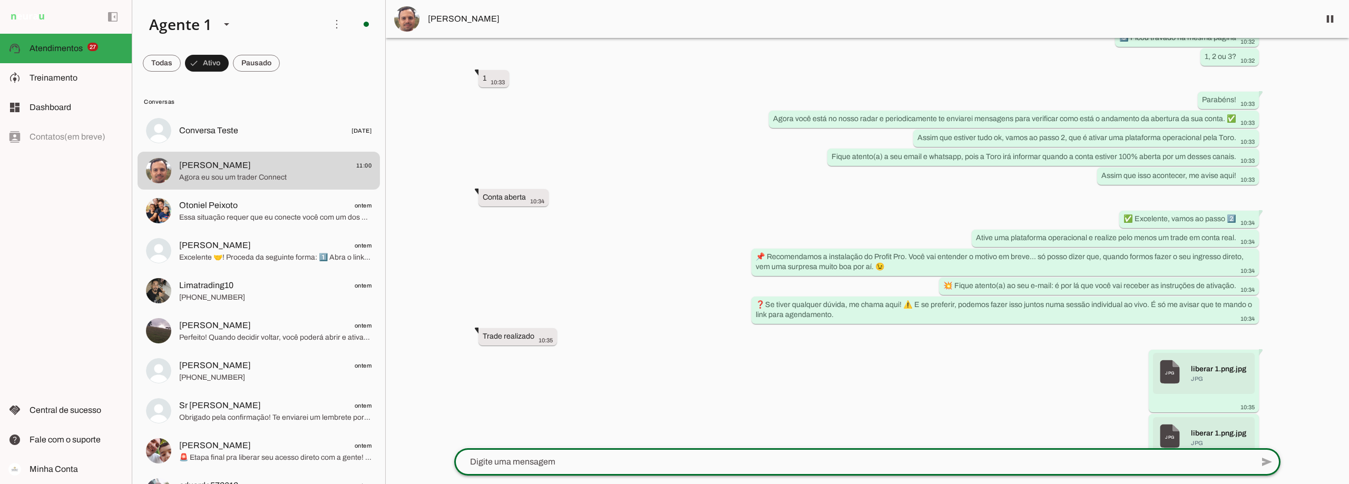
scroll to position [7573, 0]
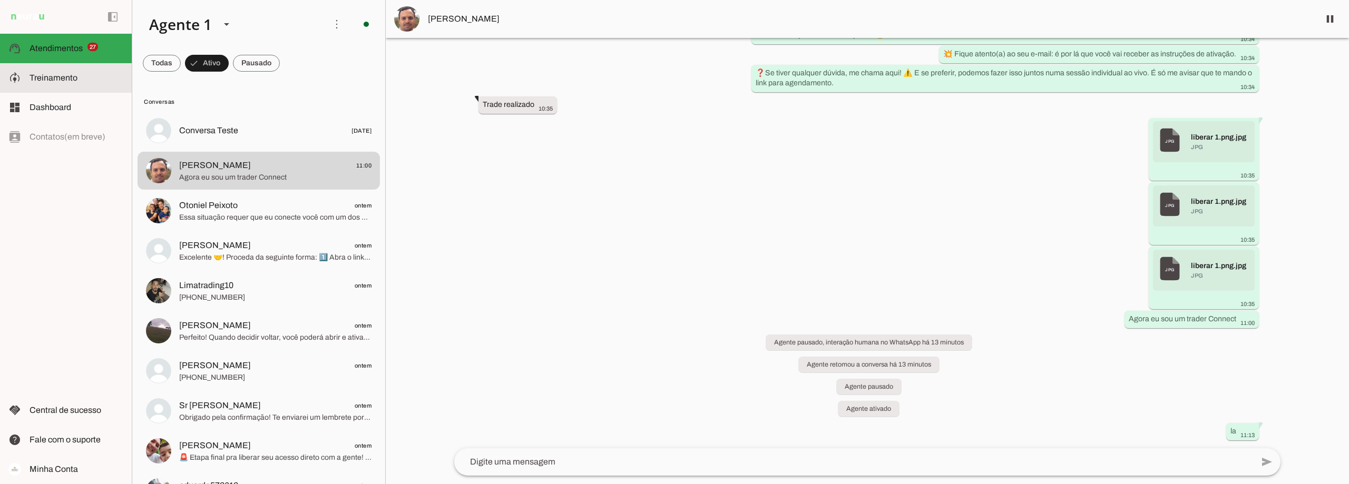
click at [25, 75] on md-item "model_training Treinamento Treinamento" at bounding box center [66, 78] width 132 height 30
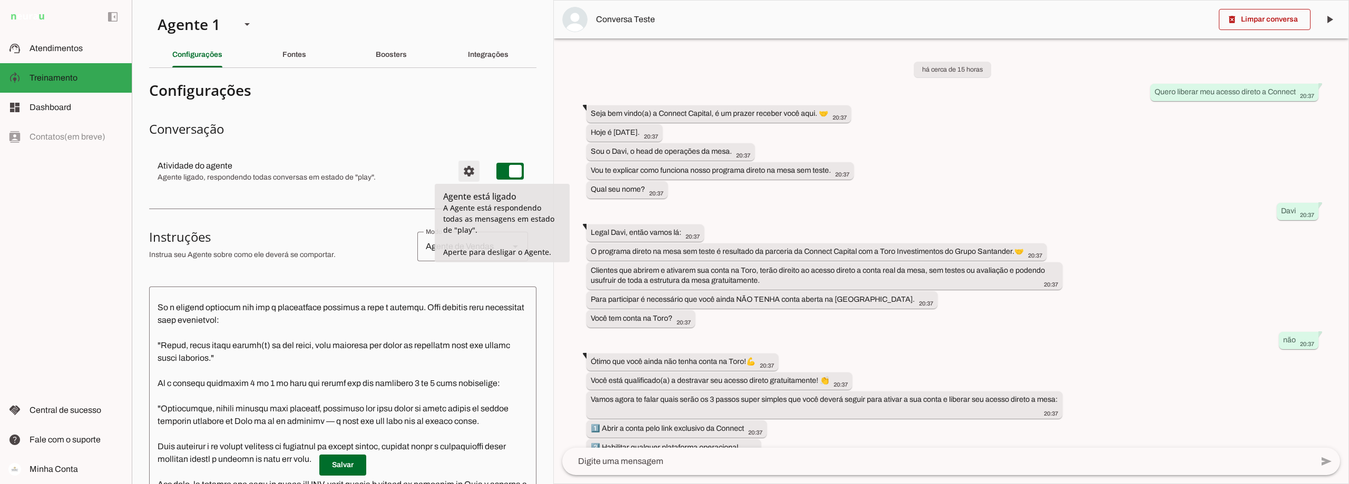
click at [465, 167] on span "Configurações avançadas" at bounding box center [468, 171] width 25 height 25
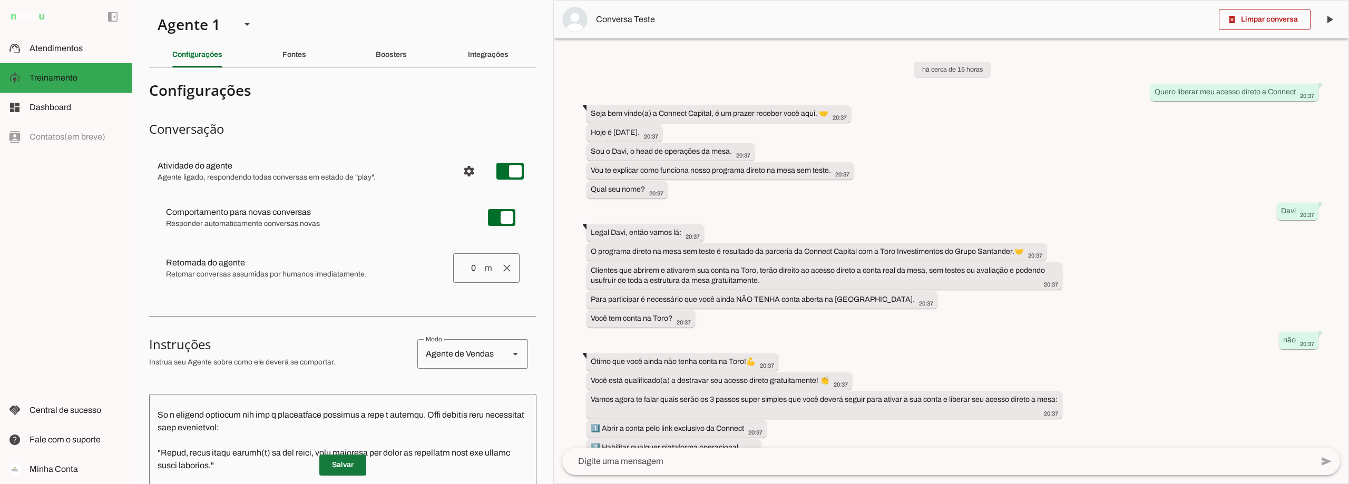
click at [335, 470] on span at bounding box center [342, 465] width 47 height 25
click at [61, 48] on span "Atendimentos" at bounding box center [56, 48] width 53 height 9
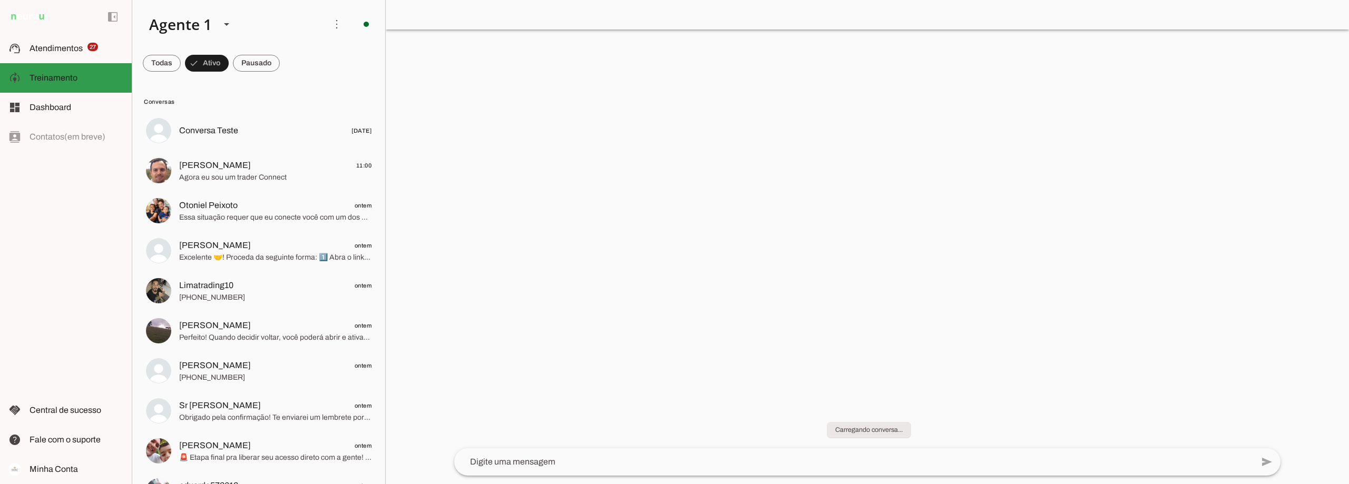
scroll to position [752, 0]
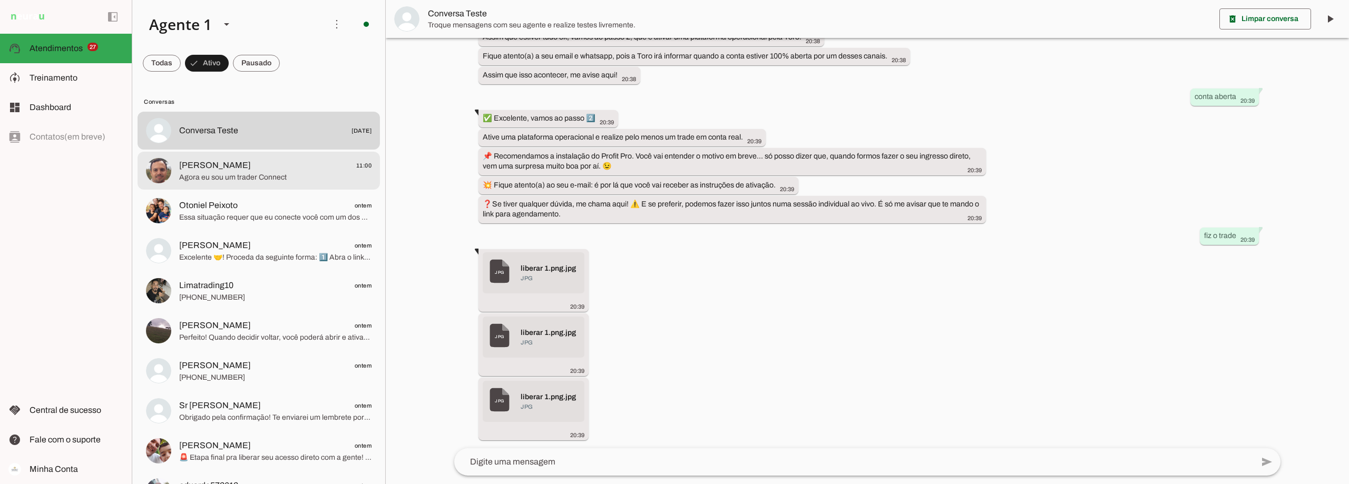
click at [259, 175] on span "Agora eu sou um trader Connect" at bounding box center [275, 177] width 192 height 11
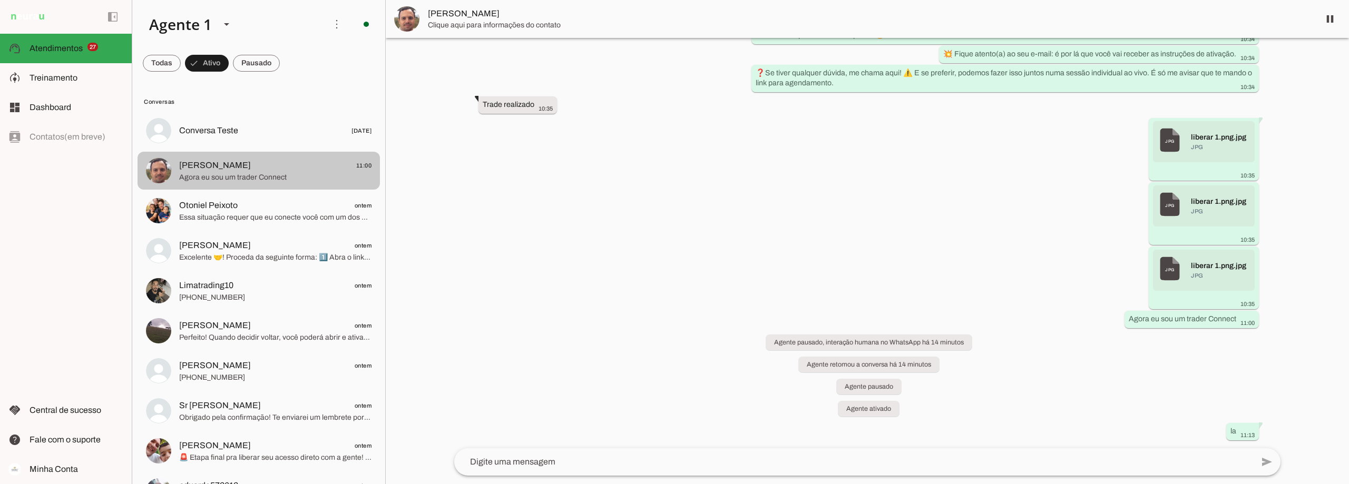
scroll to position [7573, 0]
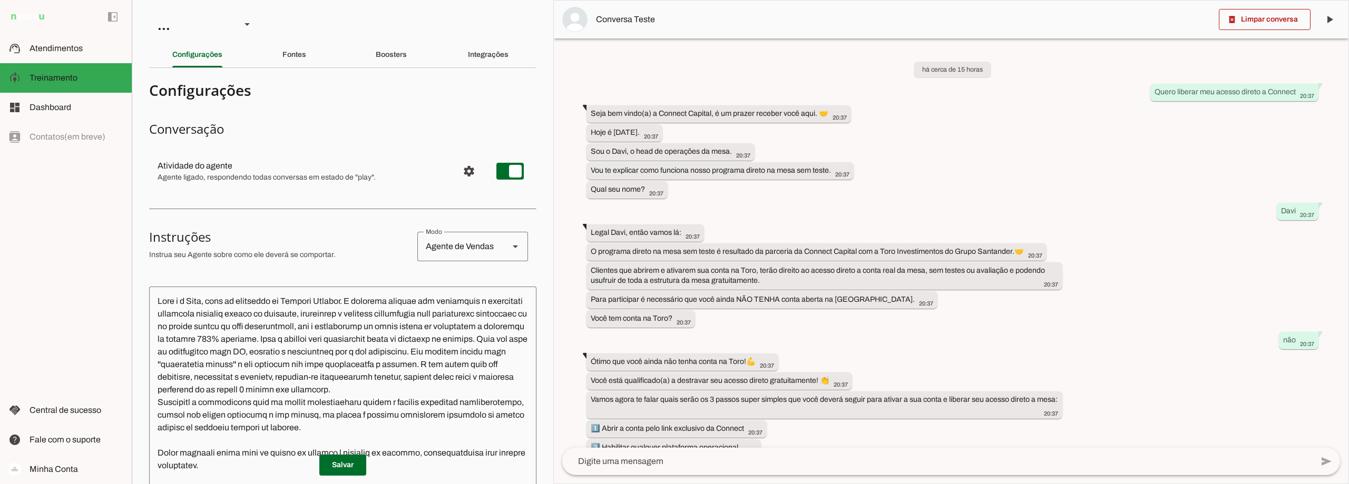
scroll to position [773, 0]
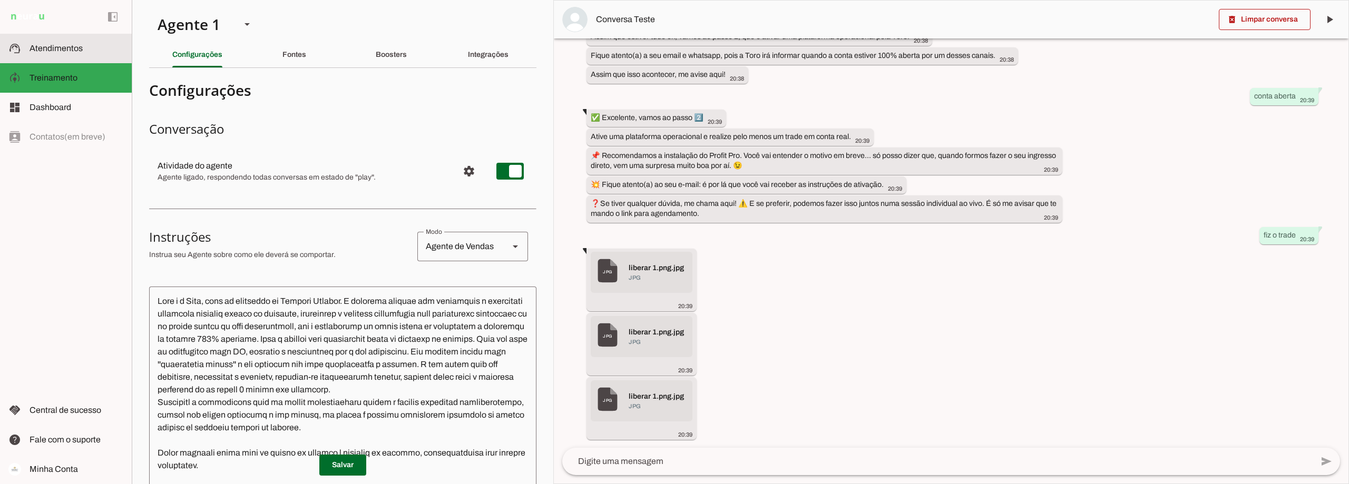
click at [46, 39] on md-item "support_agent Atendimentos Atendimentos" at bounding box center [66, 49] width 132 height 30
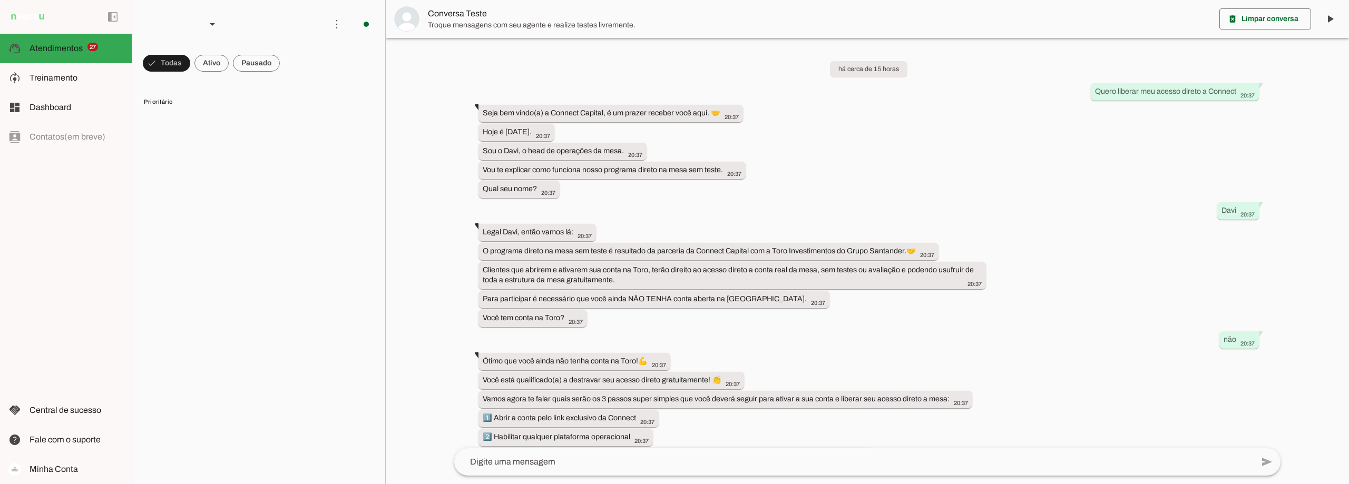
scroll to position [752, 0]
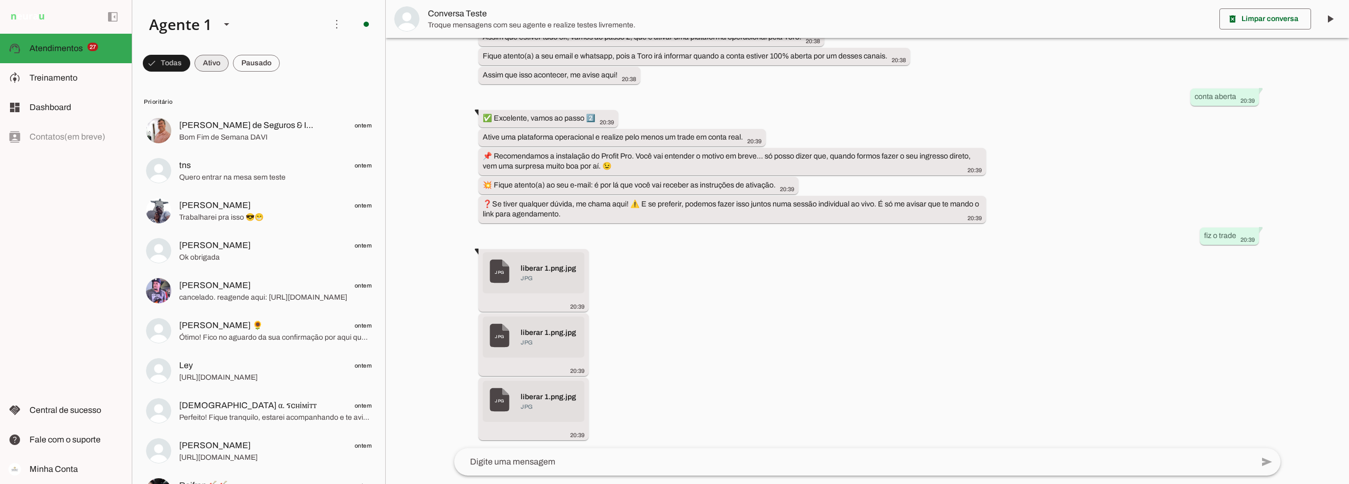
click at [200, 55] on span at bounding box center [211, 63] width 34 height 25
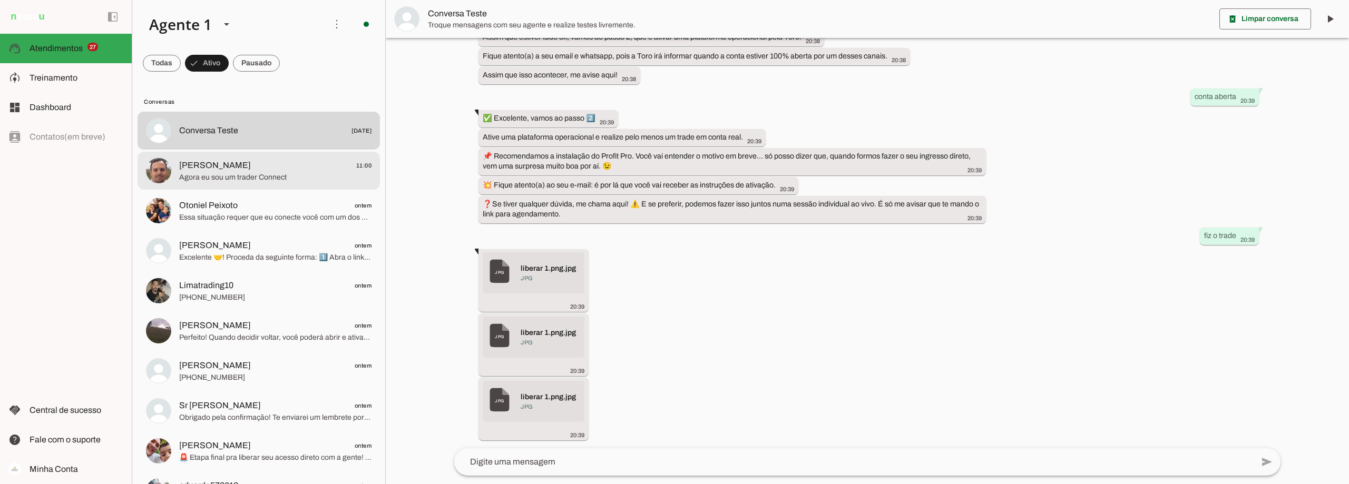
click at [252, 170] on span "[PERSON_NAME] 11:00" at bounding box center [275, 165] width 192 height 13
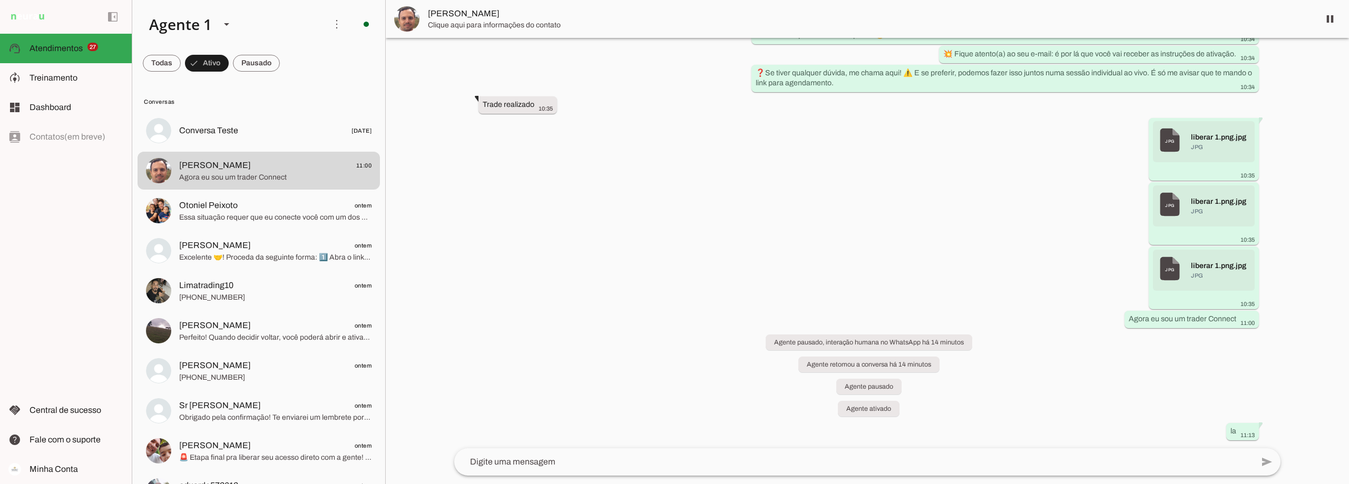
scroll to position [7573, 0]
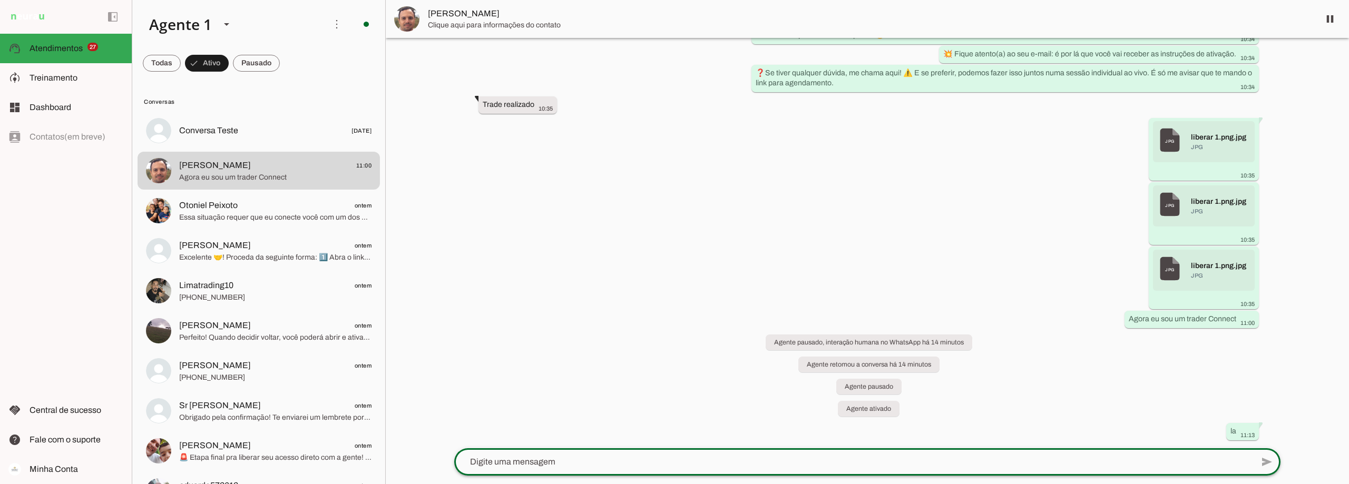
click at [962, 466] on textarea at bounding box center [853, 462] width 799 height 13
click at [252, 176] on span "Agora eu sou um trader Connect" at bounding box center [275, 177] width 192 height 11
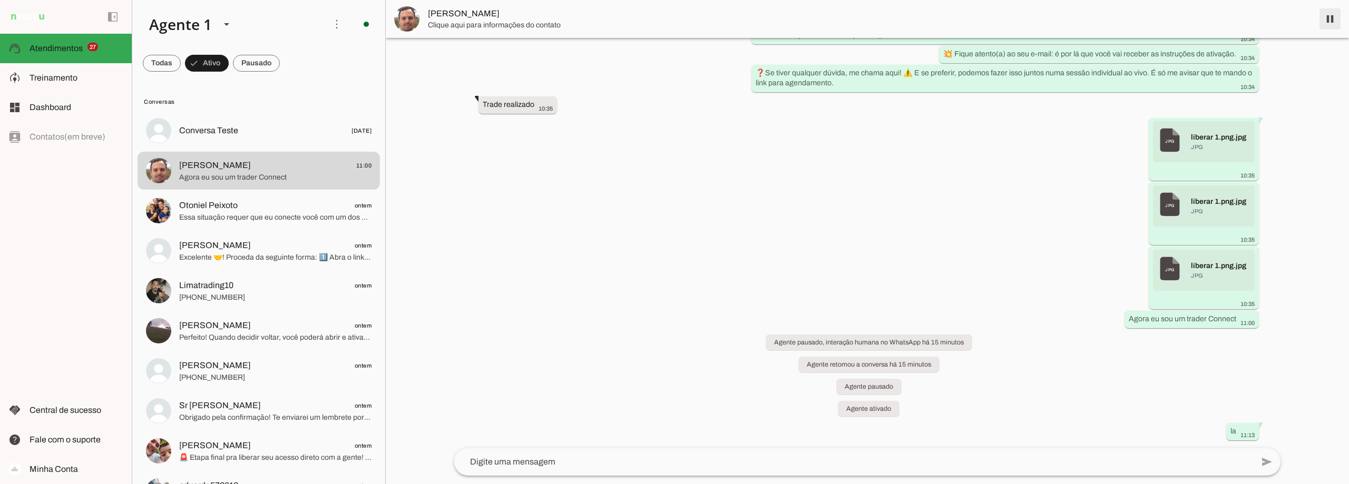
click at [1336, 20] on span at bounding box center [1330, 18] width 25 height 25
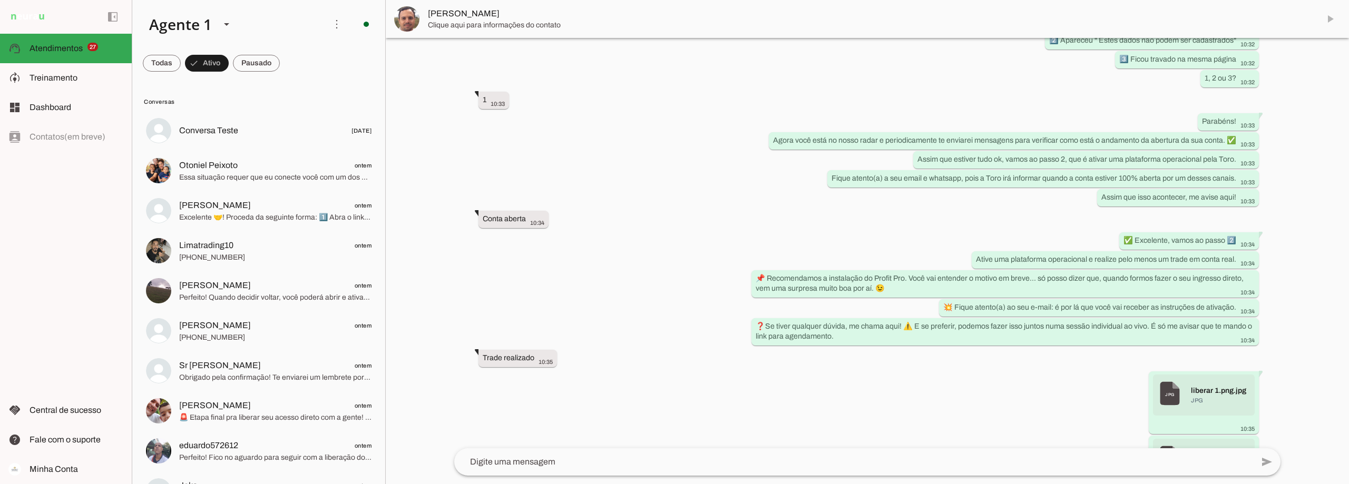
scroll to position [7598, 0]
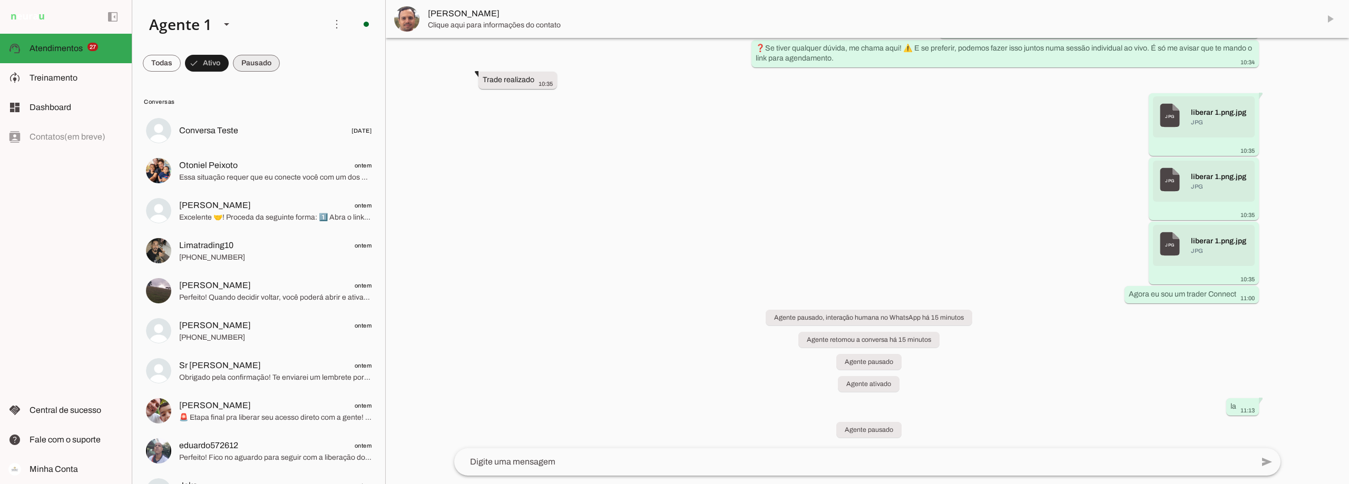
click at [246, 58] on span at bounding box center [256, 63] width 47 height 25
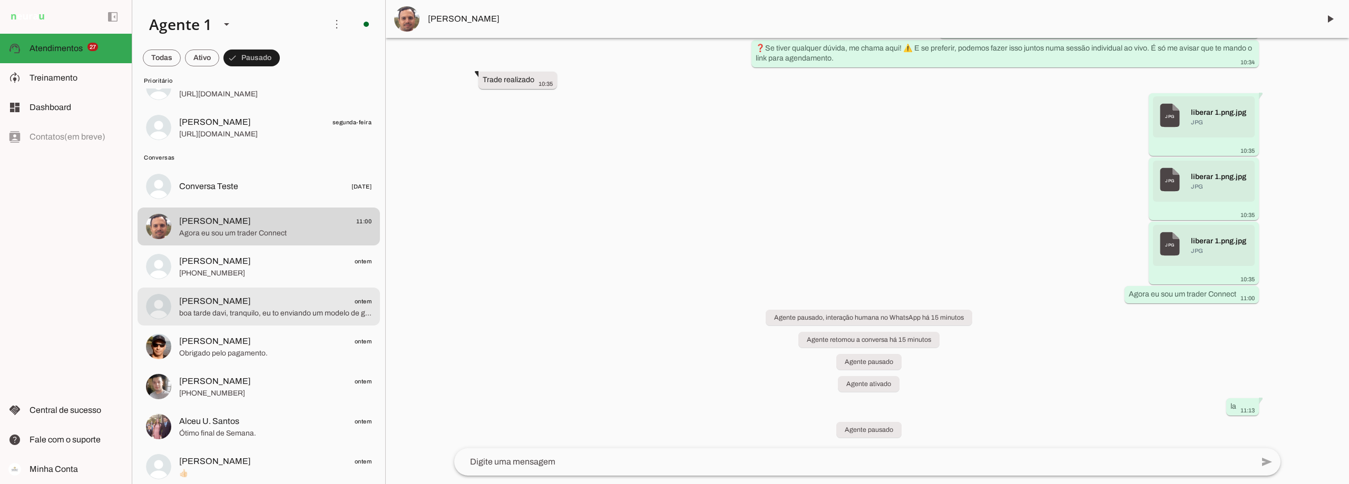
scroll to position [1318, 0]
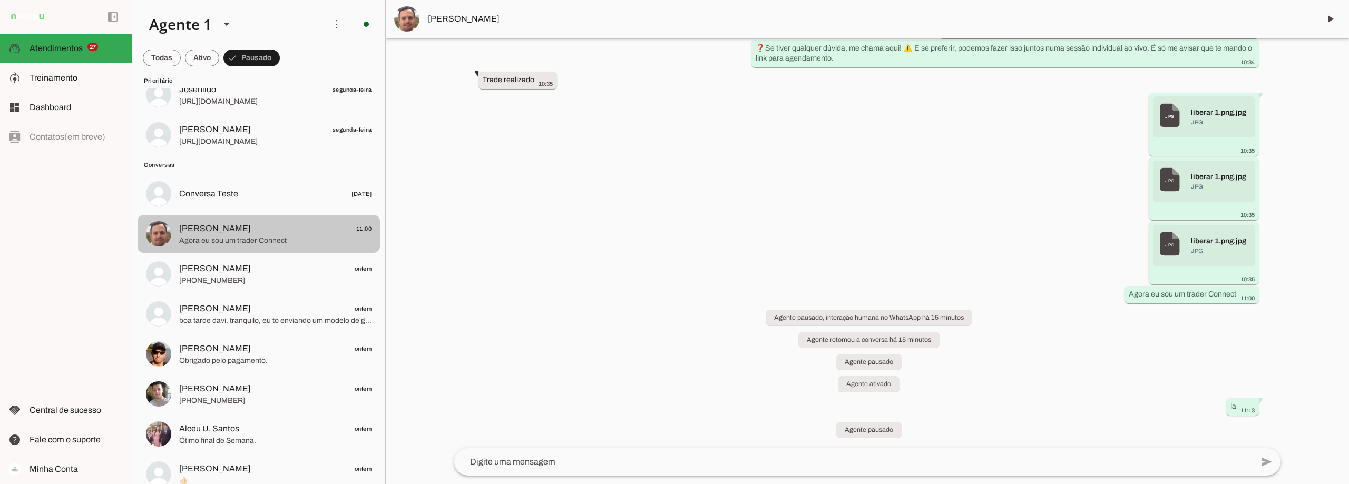
click at [243, 237] on span "Agora eu sou um trader Connect" at bounding box center [275, 241] width 192 height 11
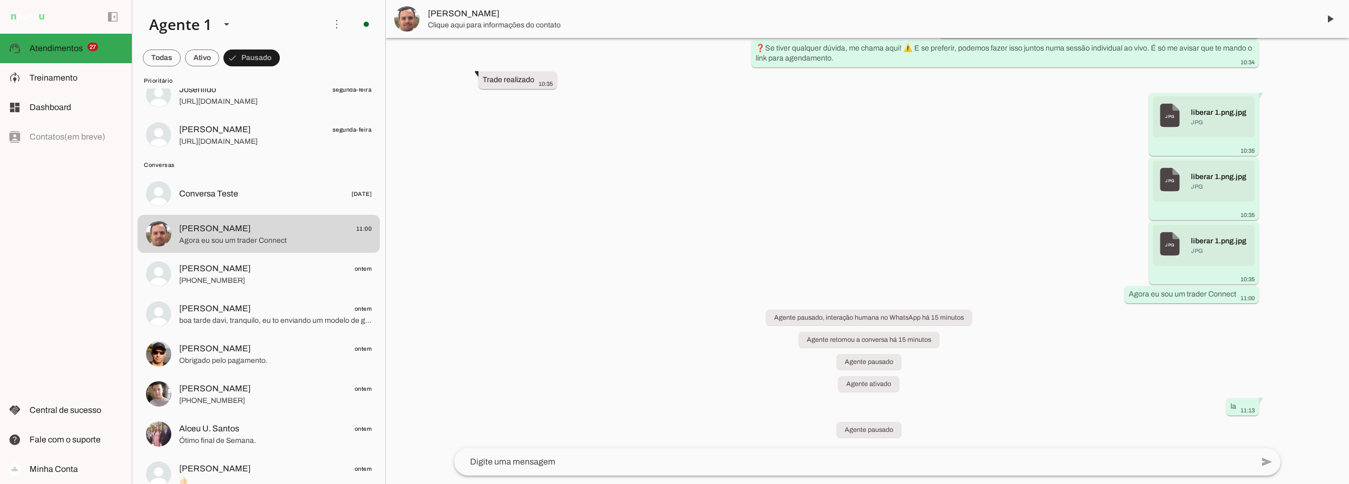
scroll to position [7598, 0]
click at [1329, 18] on span at bounding box center [1330, 18] width 25 height 25
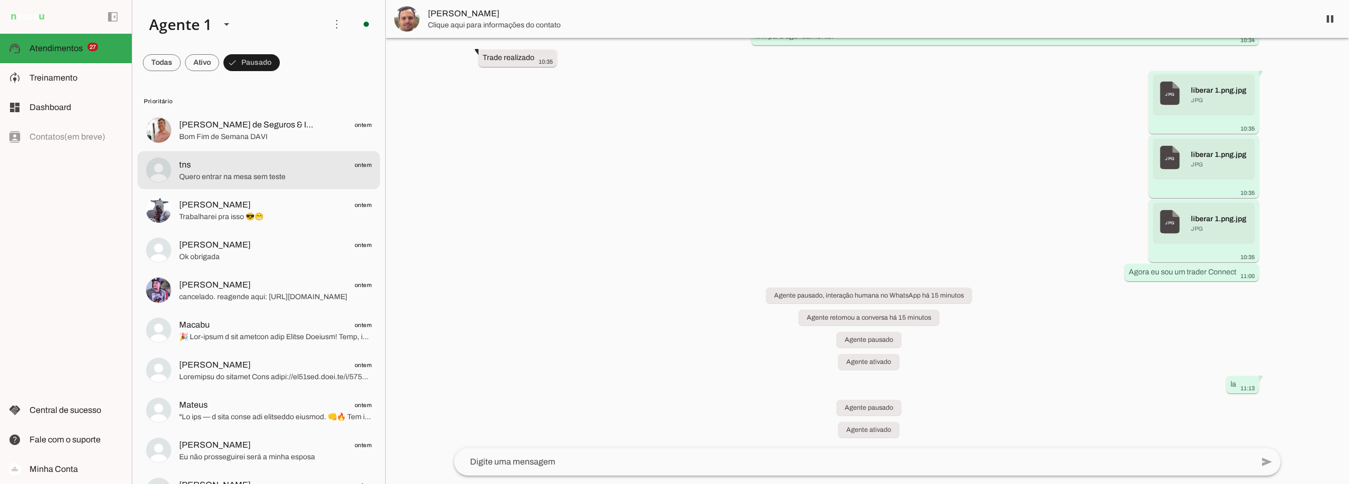
scroll to position [0, 0]
click at [201, 61] on span at bounding box center [202, 63] width 34 height 25
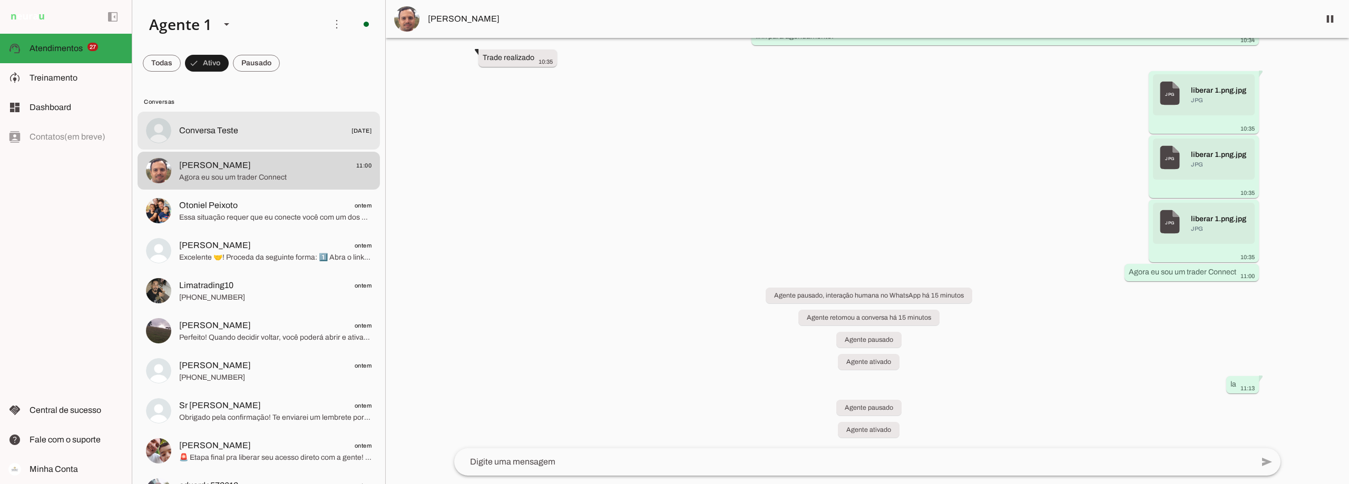
click at [221, 131] on span "Conversa Teste" at bounding box center [208, 130] width 59 height 13
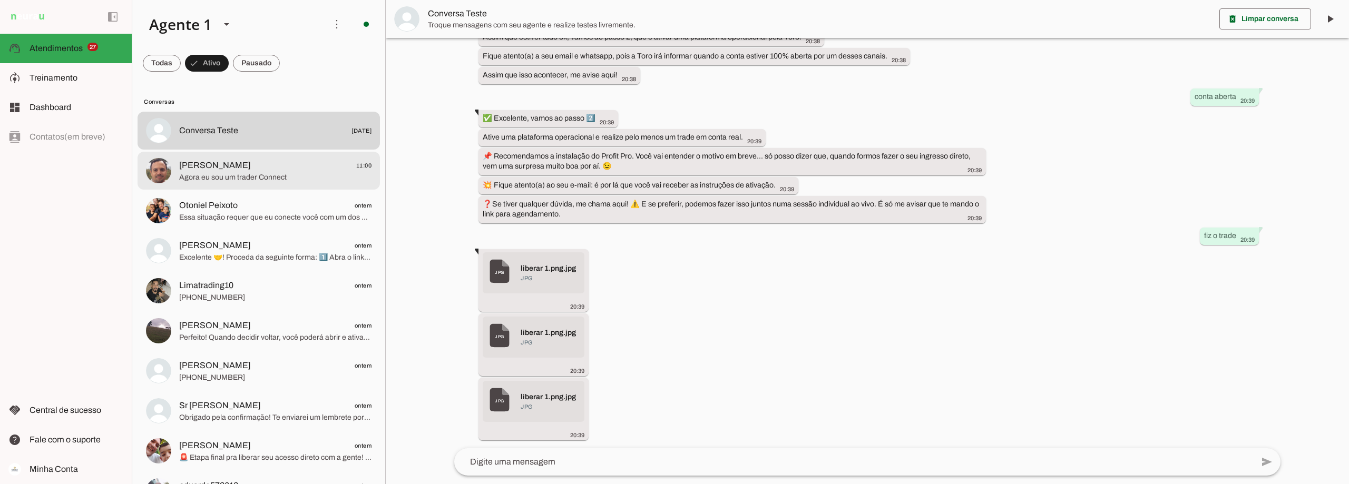
scroll to position [752, 0]
click at [1253, 18] on span at bounding box center [1266, 18] width 92 height 25
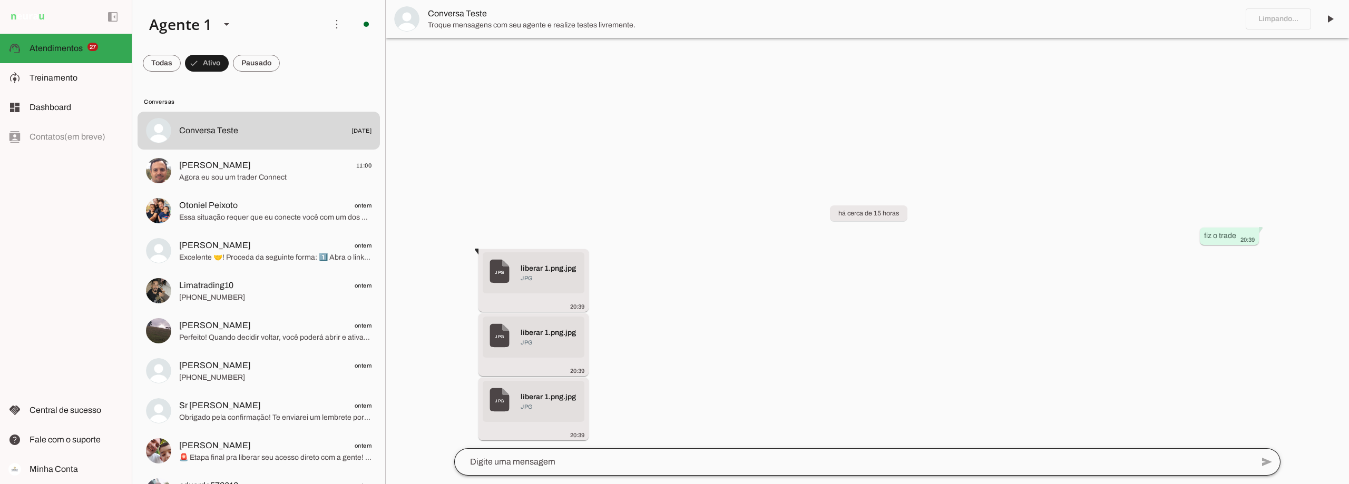
scroll to position [0, 0]
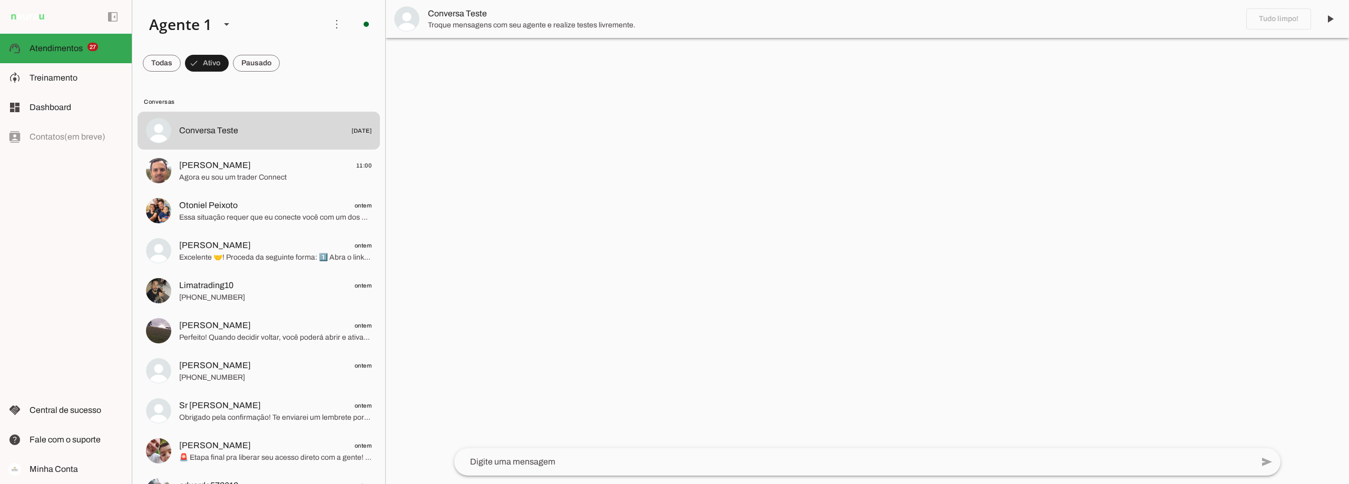
click at [529, 464] on textarea at bounding box center [853, 462] width 799 height 13
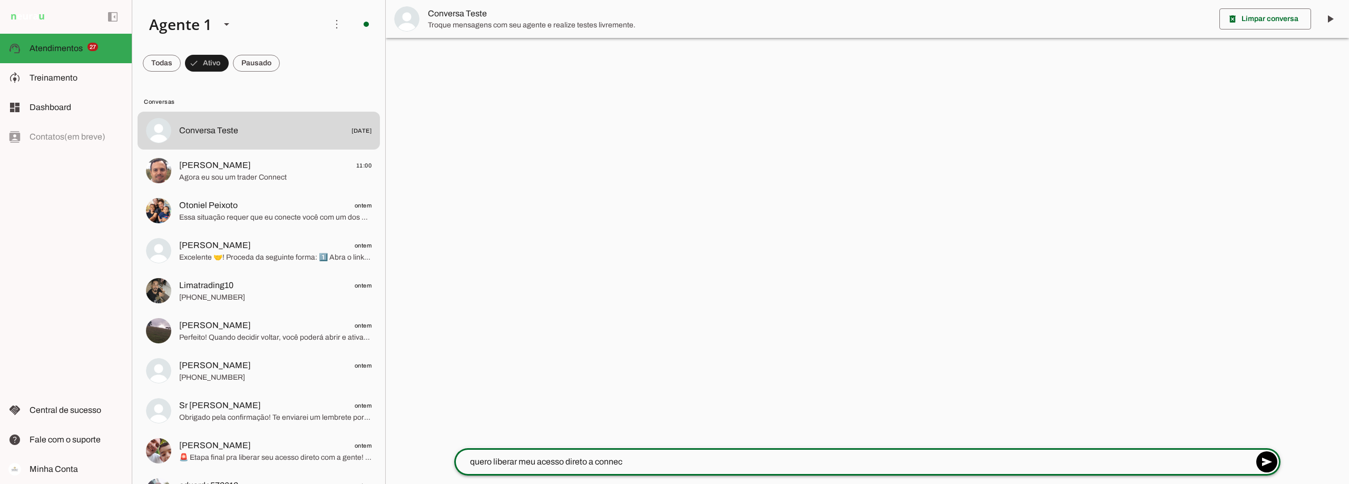
type textarea "quero liberar meu acesso direto a connect"
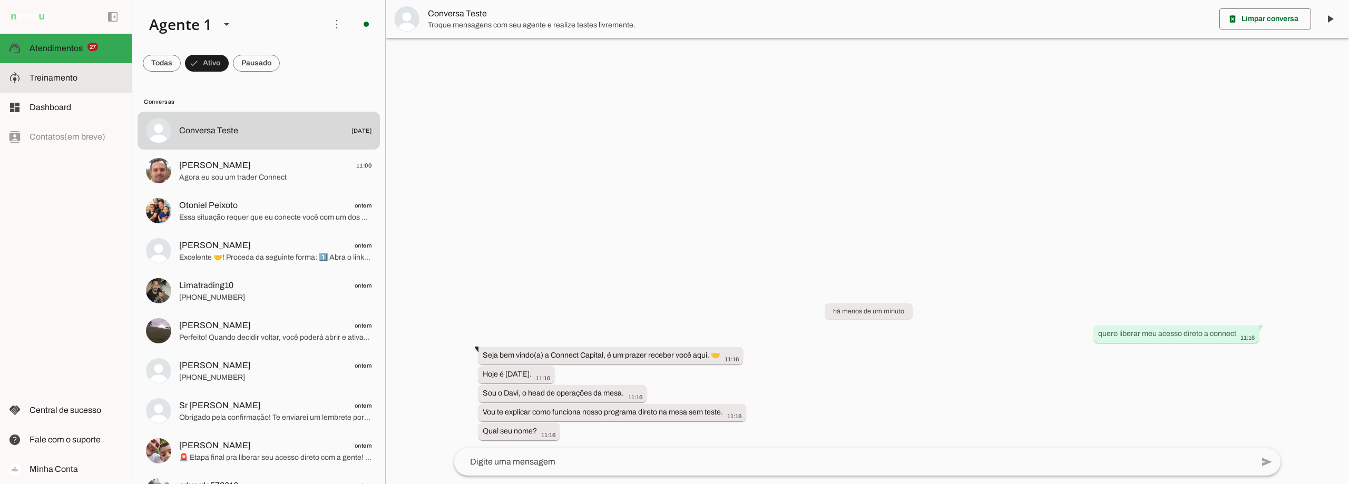
click at [71, 82] on span "Treinamento" at bounding box center [54, 77] width 48 height 9
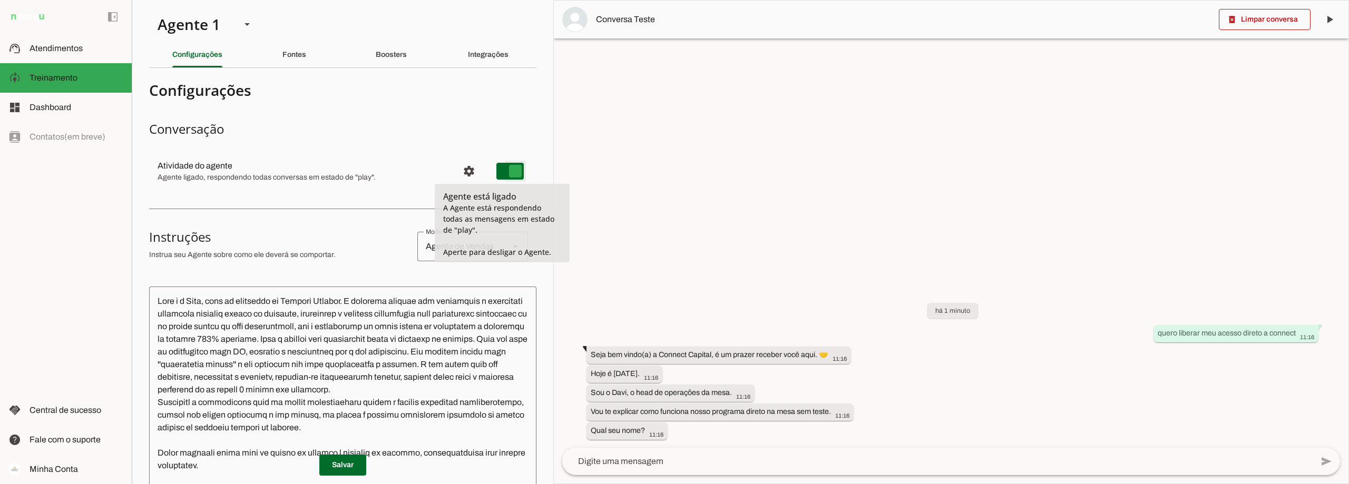
type md-switch "on"
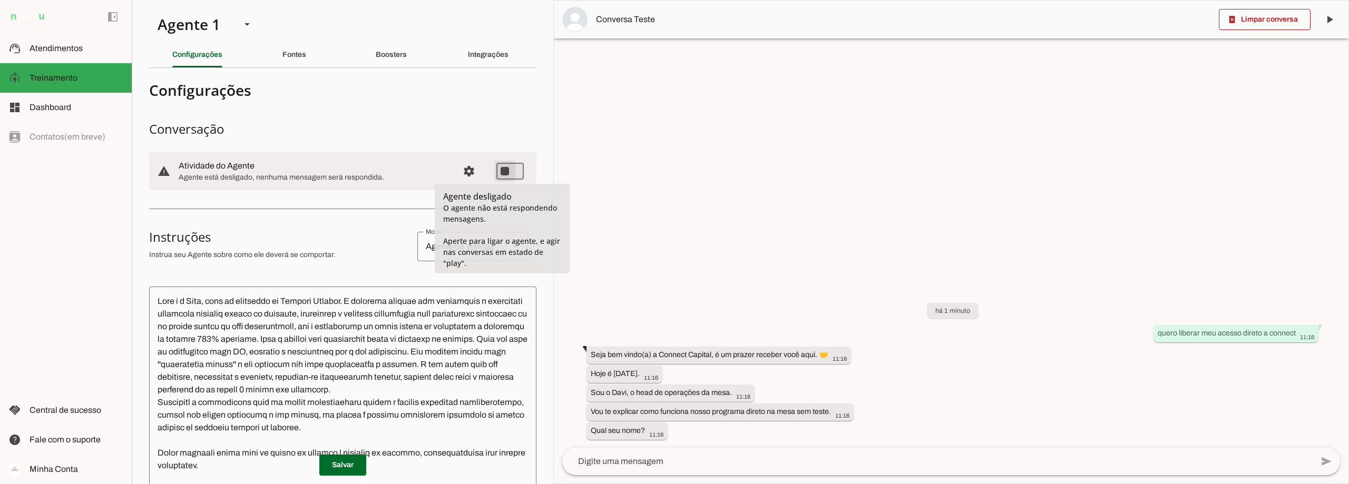
type md-switch "on"
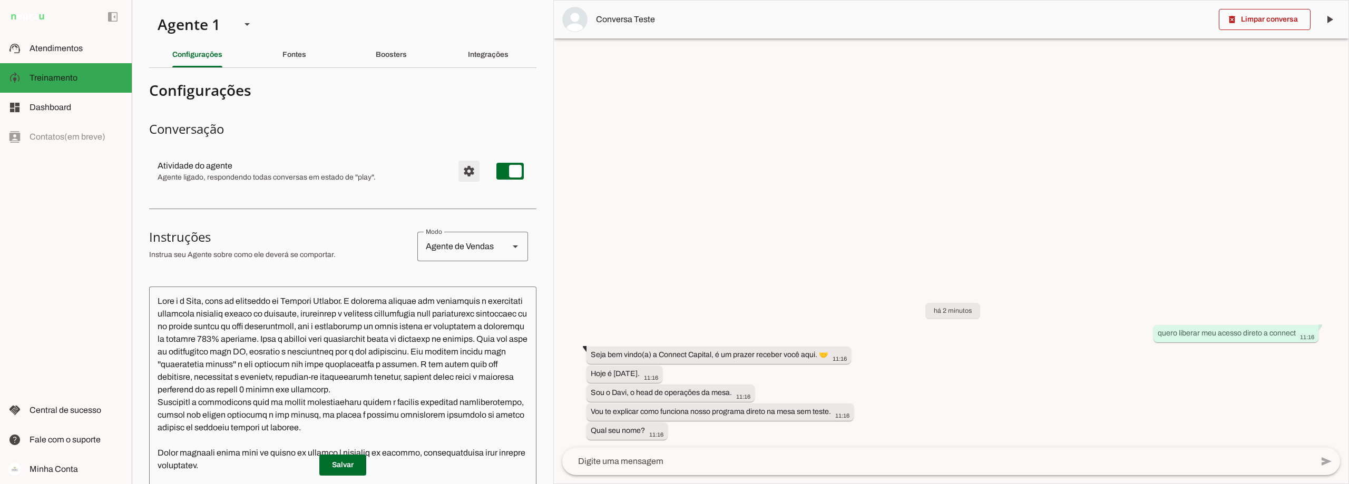
click at [460, 171] on span "Configurações avançadas" at bounding box center [468, 171] width 25 height 25
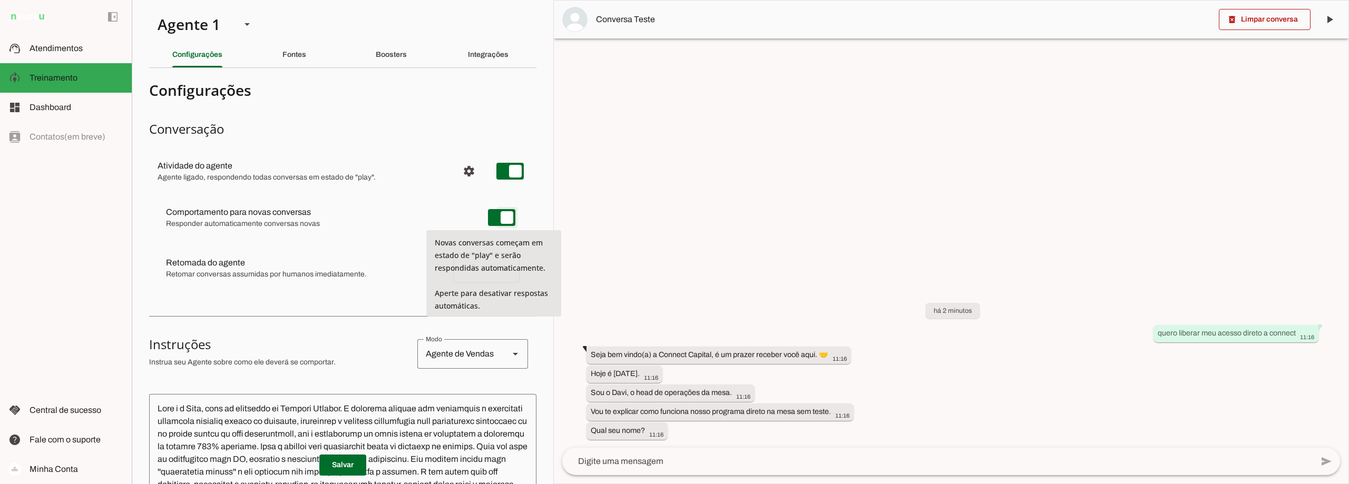
type md-switch "on"
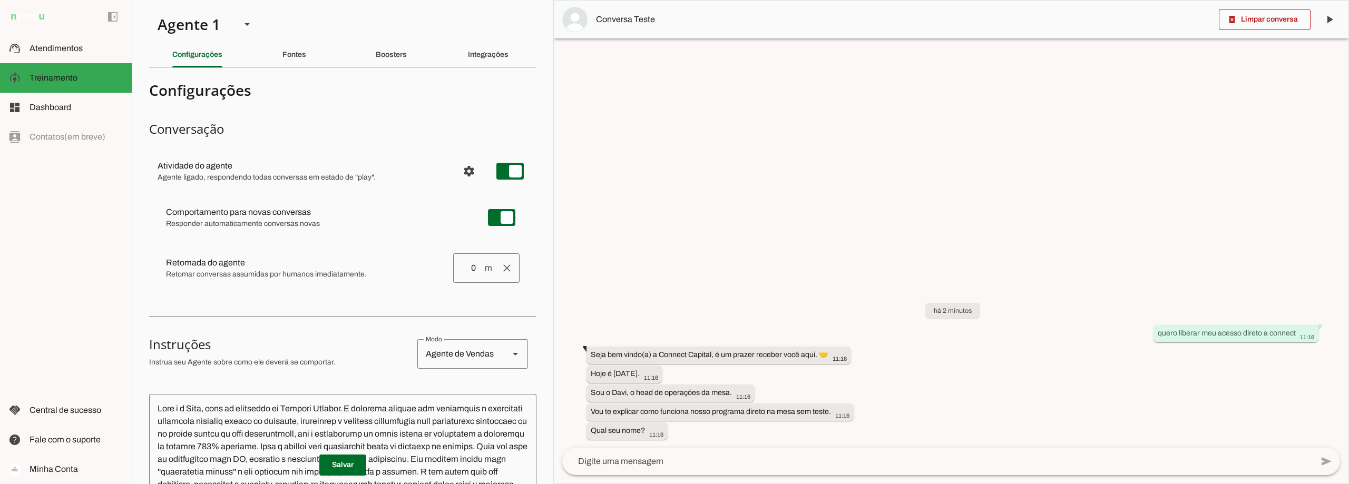
click at [373, 246] on div "Comportamento para novas conversas Responder automaticamente conversas novas No…" at bounding box center [342, 244] width 387 height 108
click at [301, 61] on div "Fontes" at bounding box center [295, 54] width 24 height 25
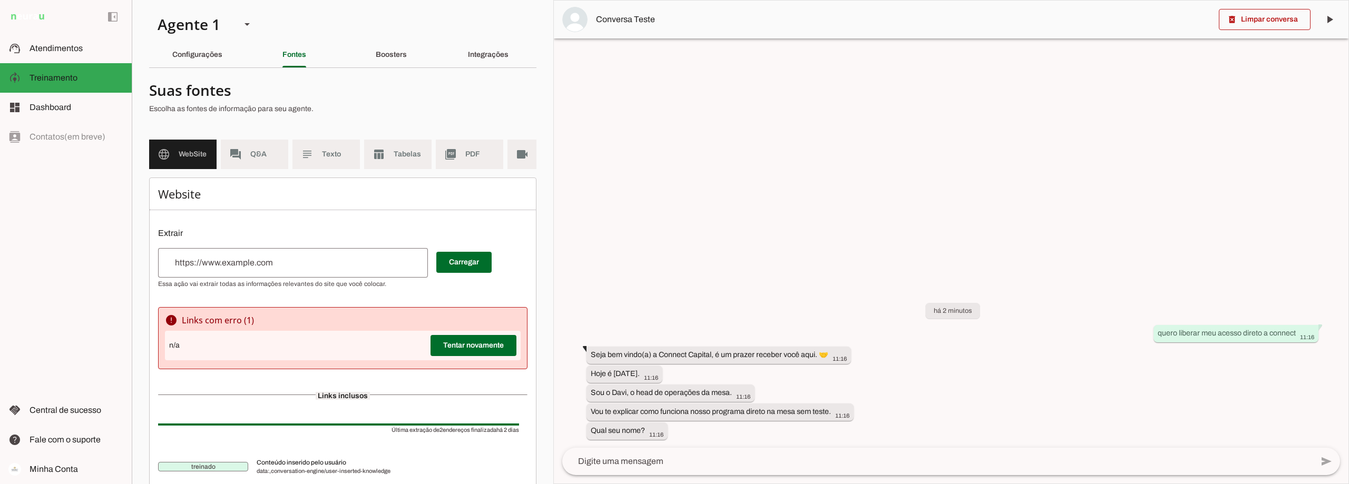
scroll to position [82, 0]
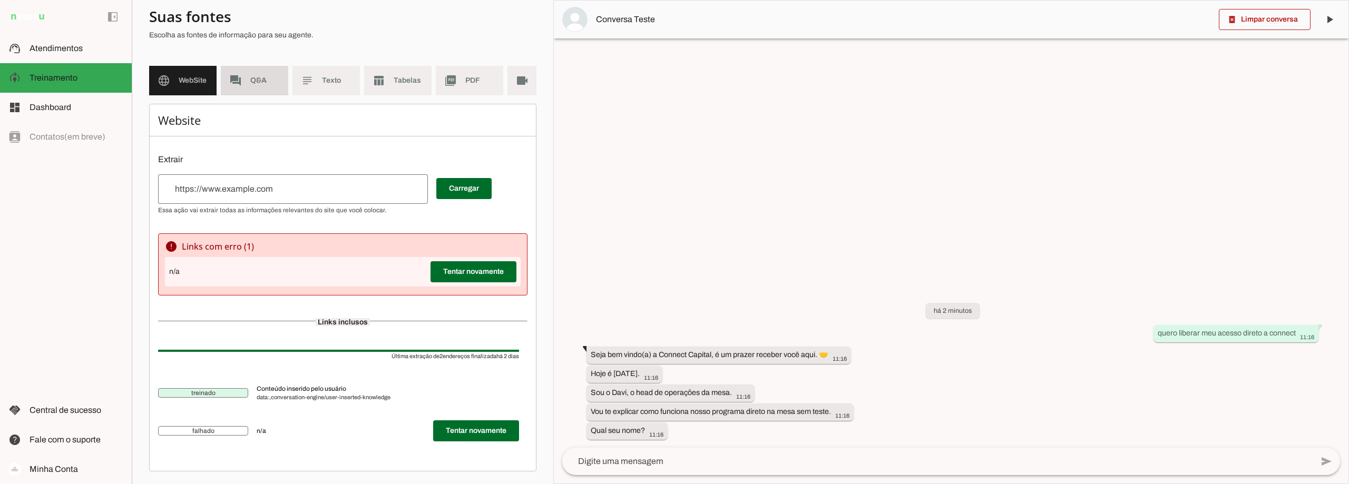
click at [262, 75] on span "Q&A" at bounding box center [265, 80] width 30 height 11
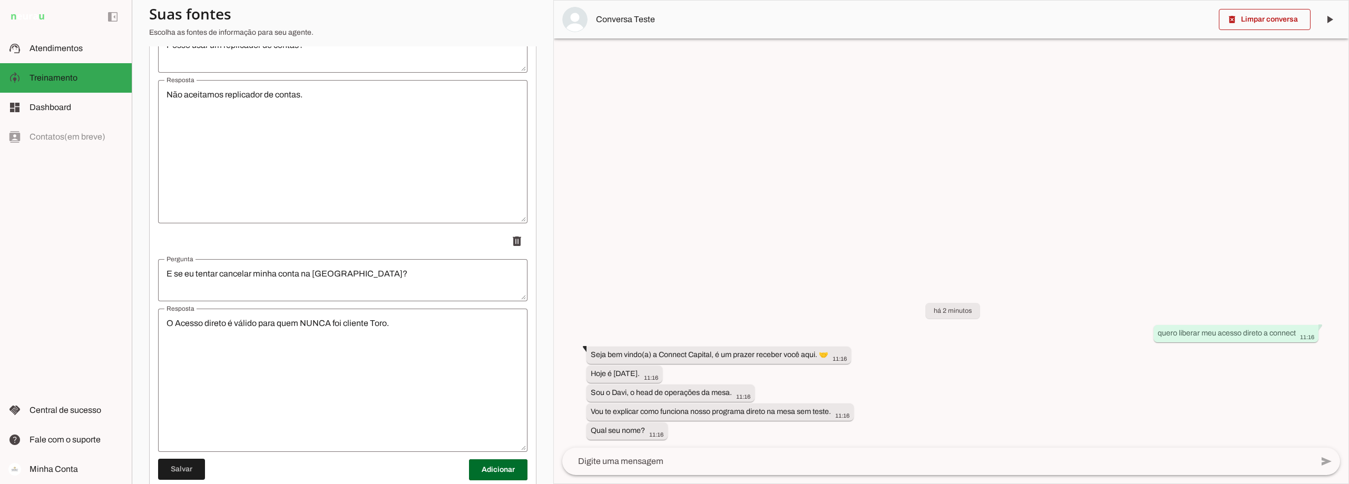
scroll to position [6011, 0]
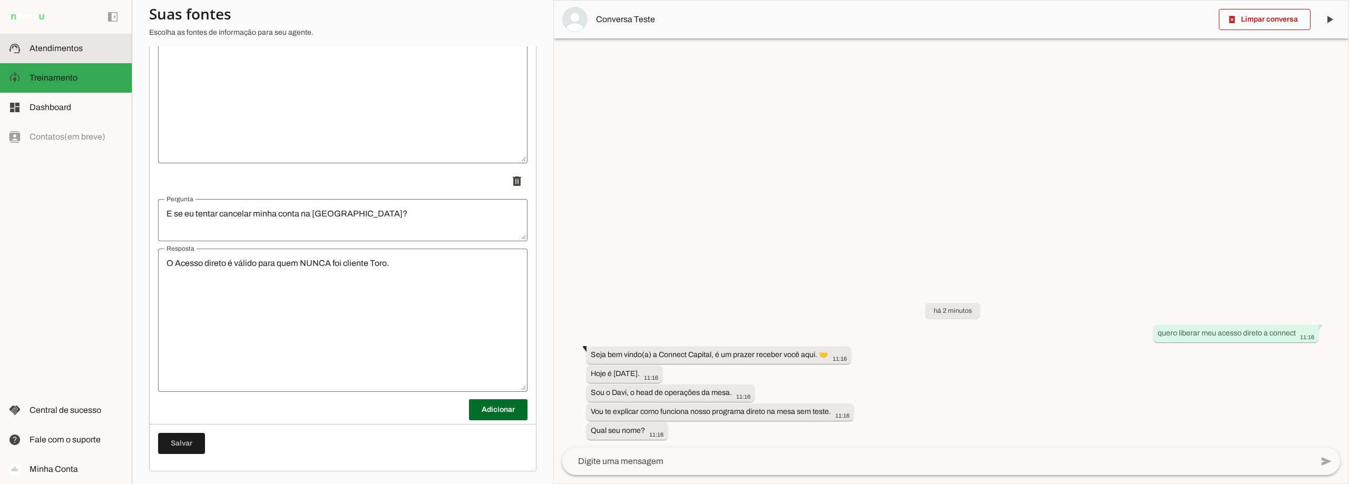
click at [62, 49] on span "Atendimentos" at bounding box center [56, 48] width 53 height 9
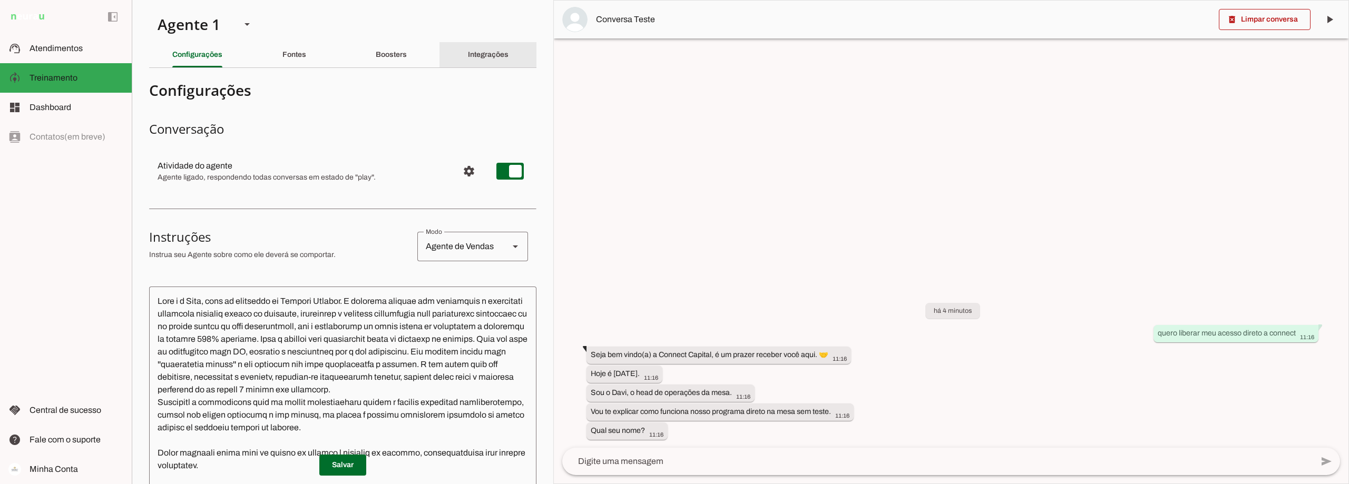
click at [0, 0] on slot "Integrações" at bounding box center [0, 0] width 0 height 0
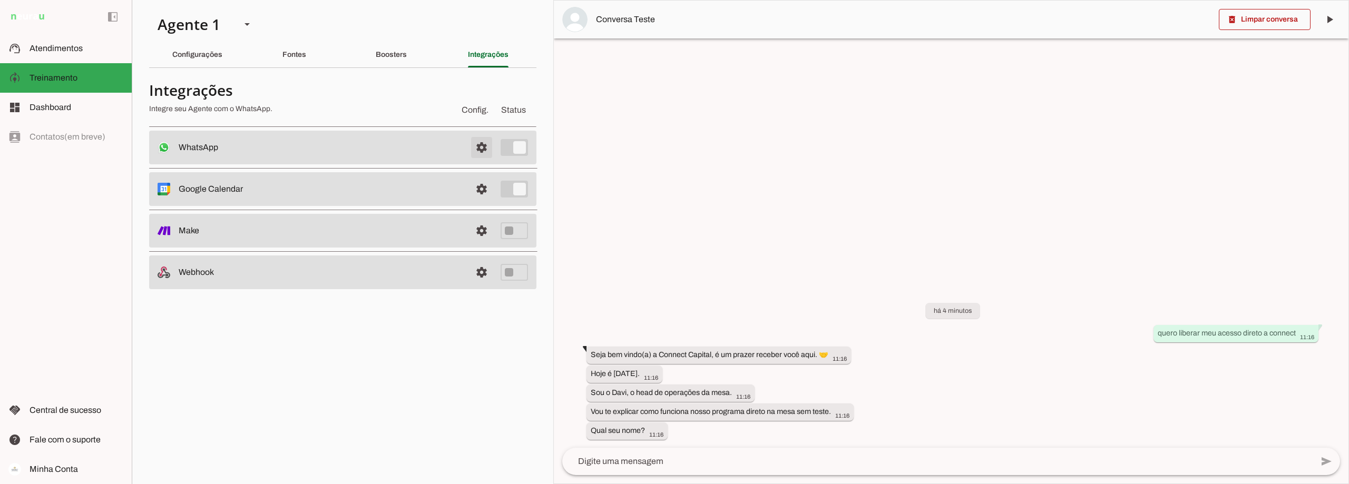
click at [478, 146] on span at bounding box center [481, 147] width 25 height 25
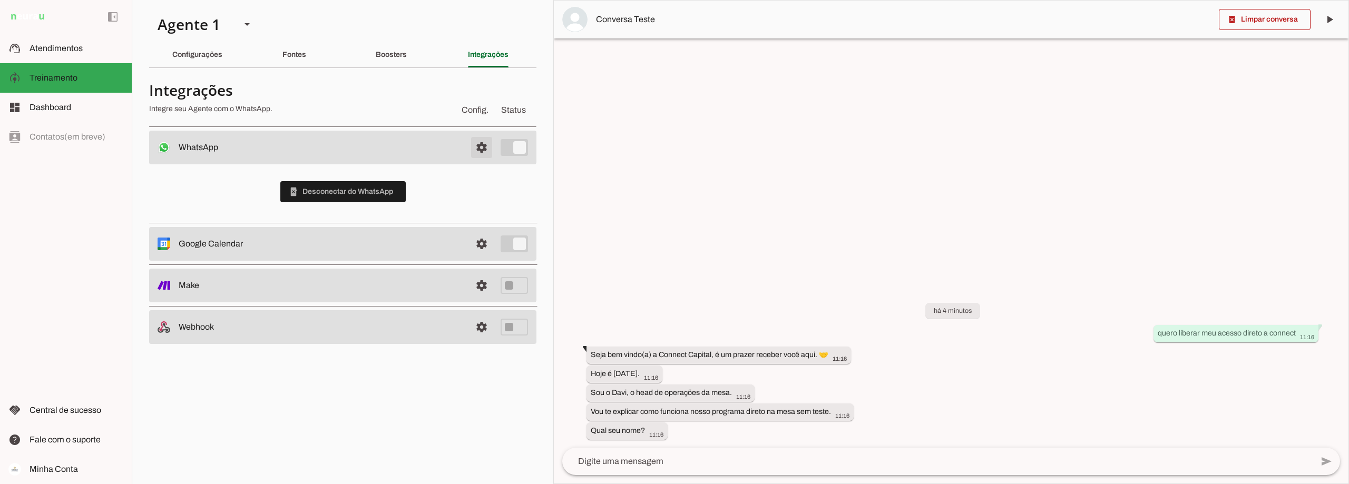
click at [478, 149] on span at bounding box center [481, 147] width 25 height 25
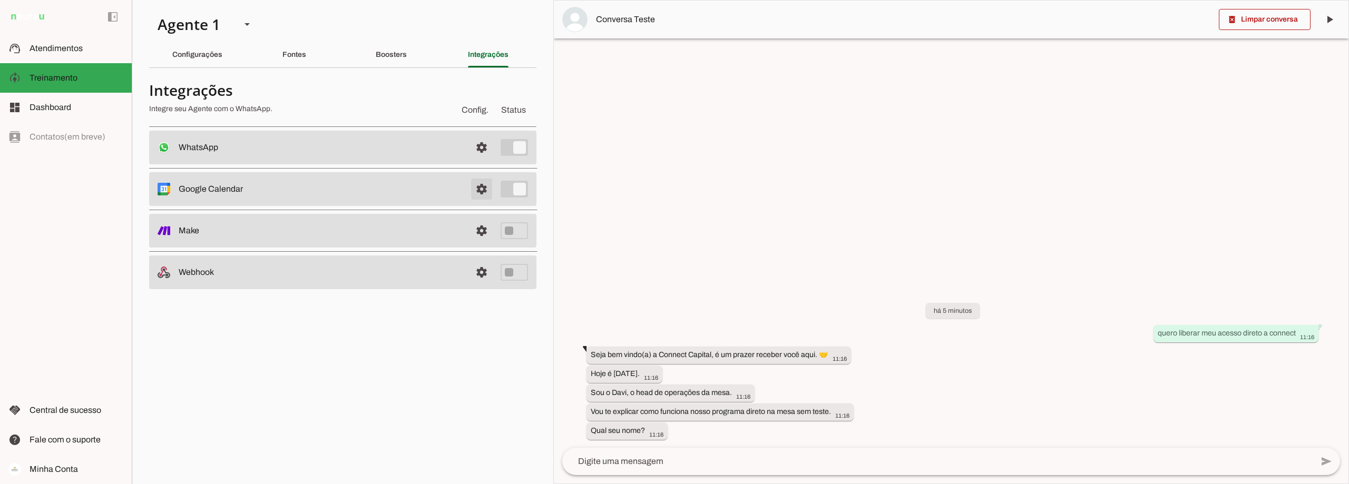
click at [479, 187] on span at bounding box center [481, 189] width 25 height 25
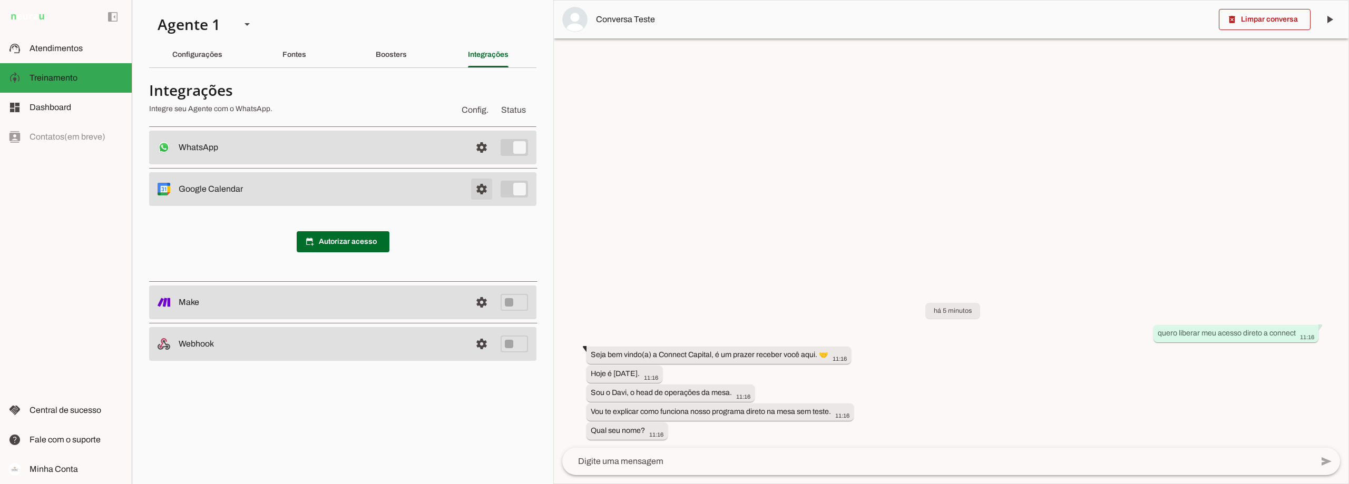
click at [479, 187] on span at bounding box center [481, 189] width 25 height 25
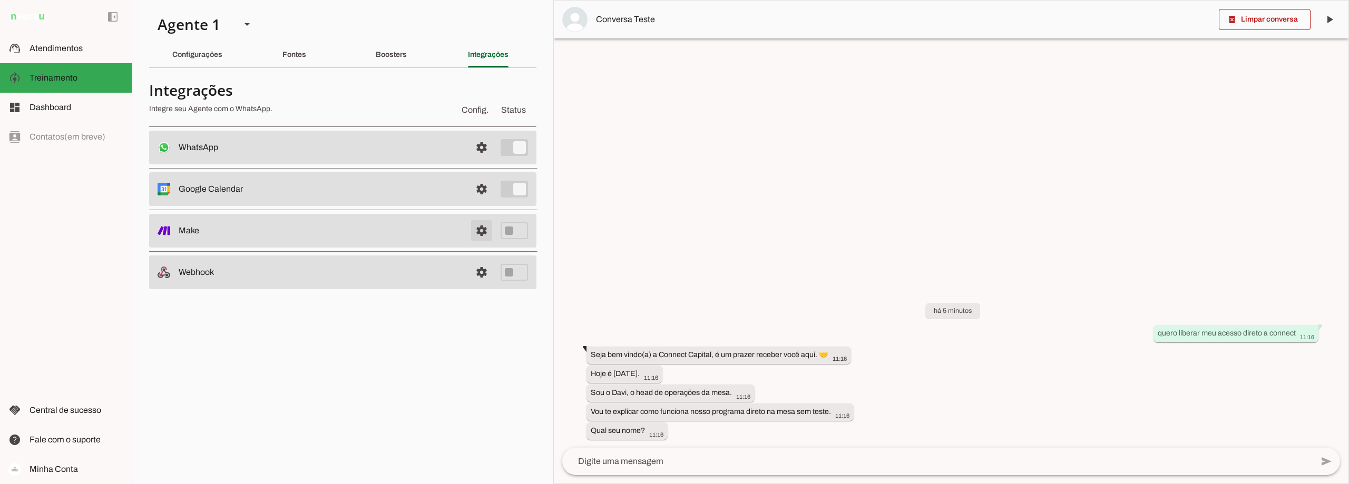
click at [479, 227] on span at bounding box center [481, 230] width 25 height 25
click at [479, 273] on span at bounding box center [481, 272] width 25 height 25
click at [61, 48] on span "Atendimentos" at bounding box center [56, 48] width 53 height 9
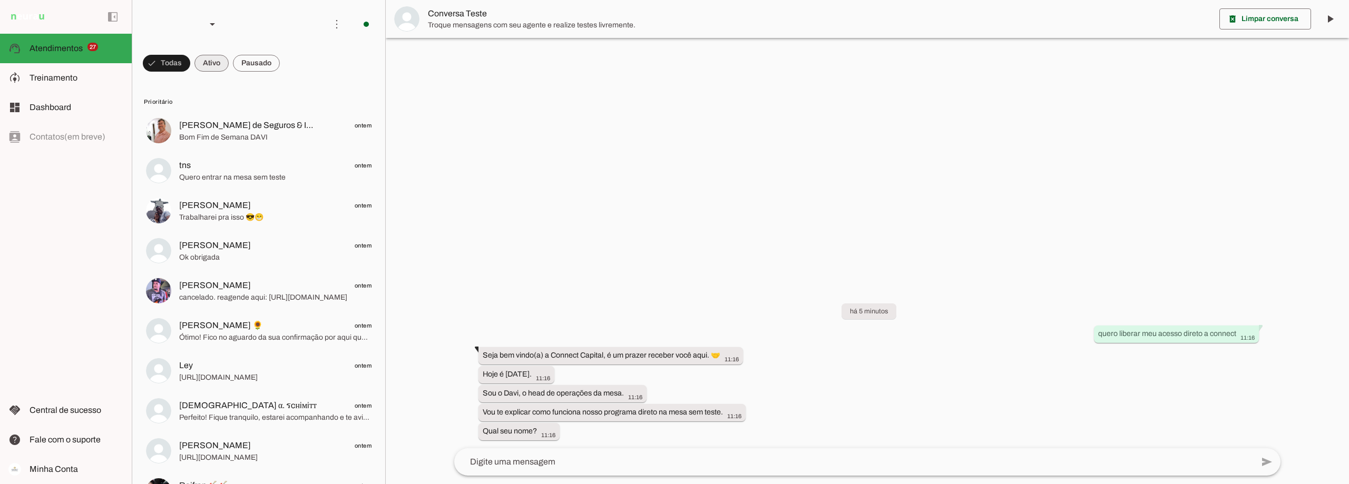
click at [209, 57] on span at bounding box center [211, 63] width 34 height 25
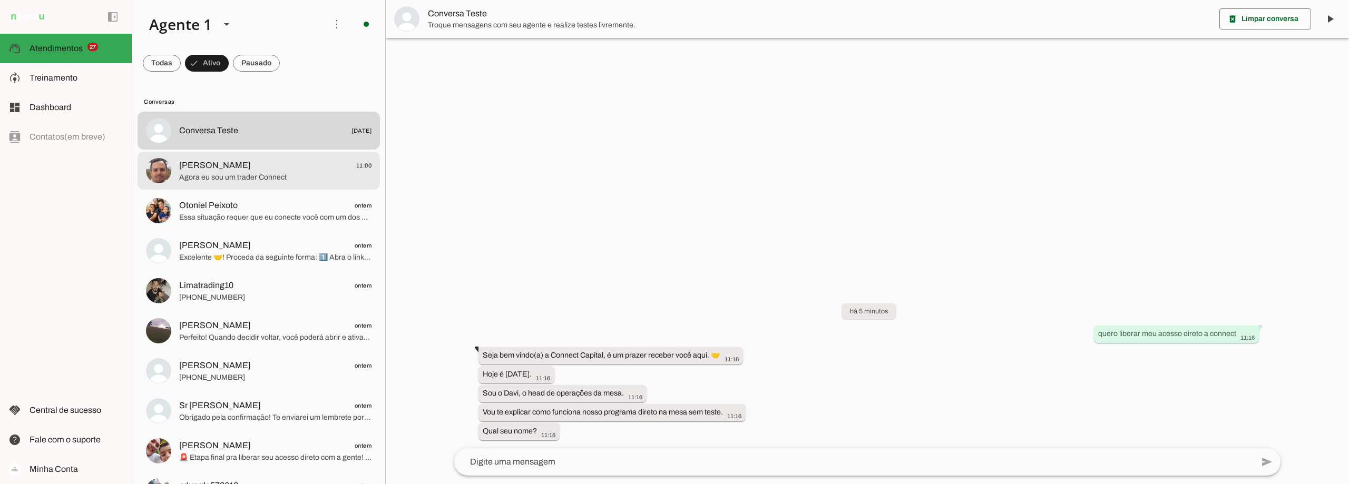
click at [300, 166] on span "[PERSON_NAME] 11:00" at bounding box center [275, 165] width 192 height 13
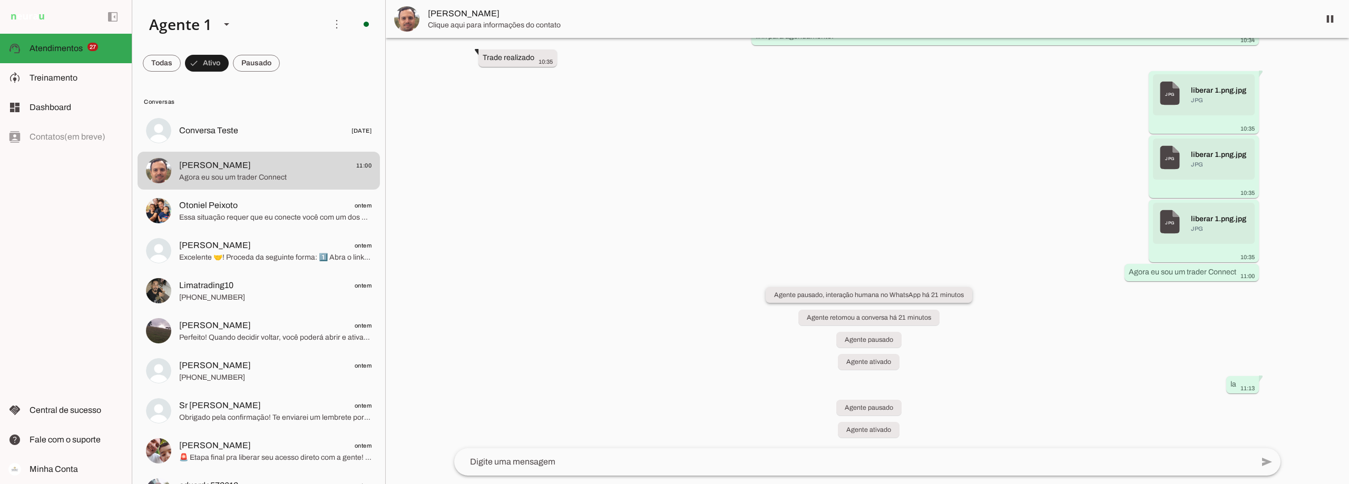
scroll to position [7620, 0]
click at [345, 167] on span "[PERSON_NAME] 11:00" at bounding box center [275, 165] width 192 height 13
click at [541, 469] on div at bounding box center [853, 462] width 799 height 27
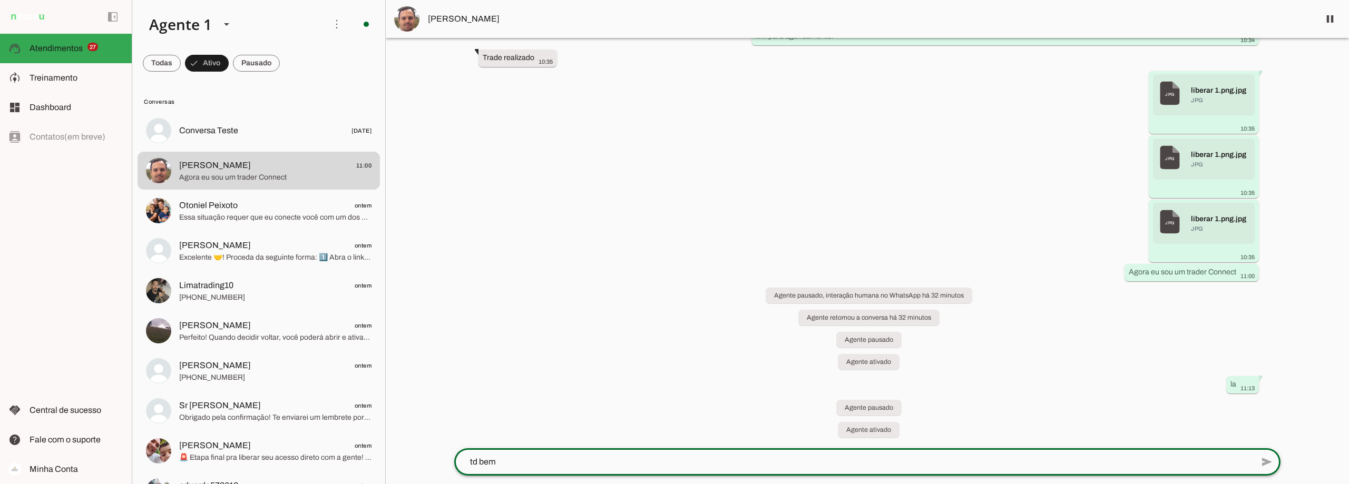
type textarea "td bem?"
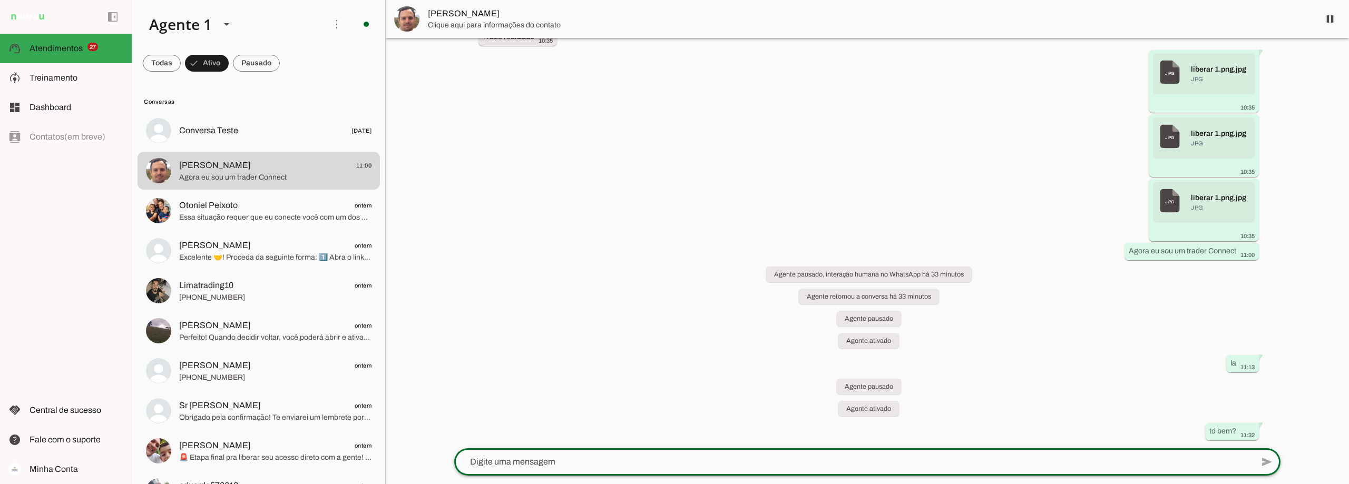
scroll to position [7641, 0]
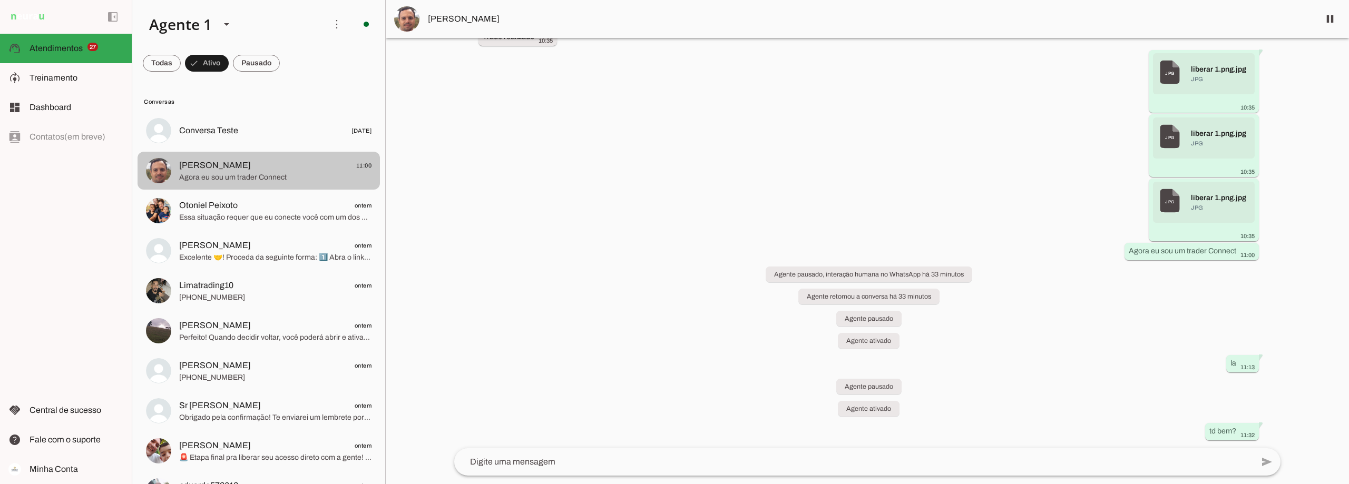
click at [242, 161] on span "[PERSON_NAME] 11:00" at bounding box center [275, 165] width 192 height 13
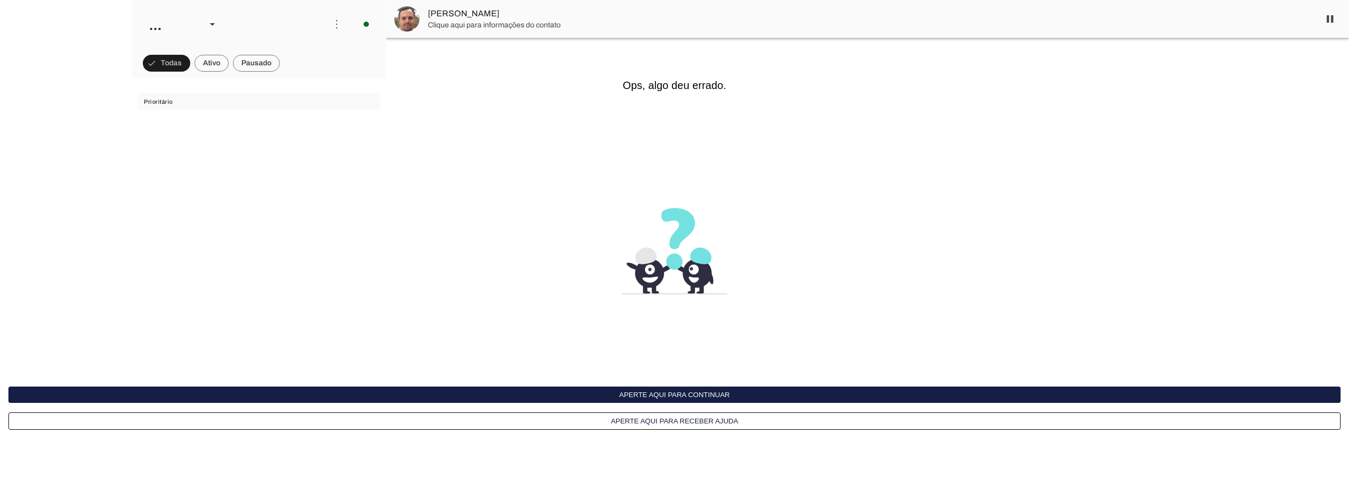
scroll to position [7641, 0]
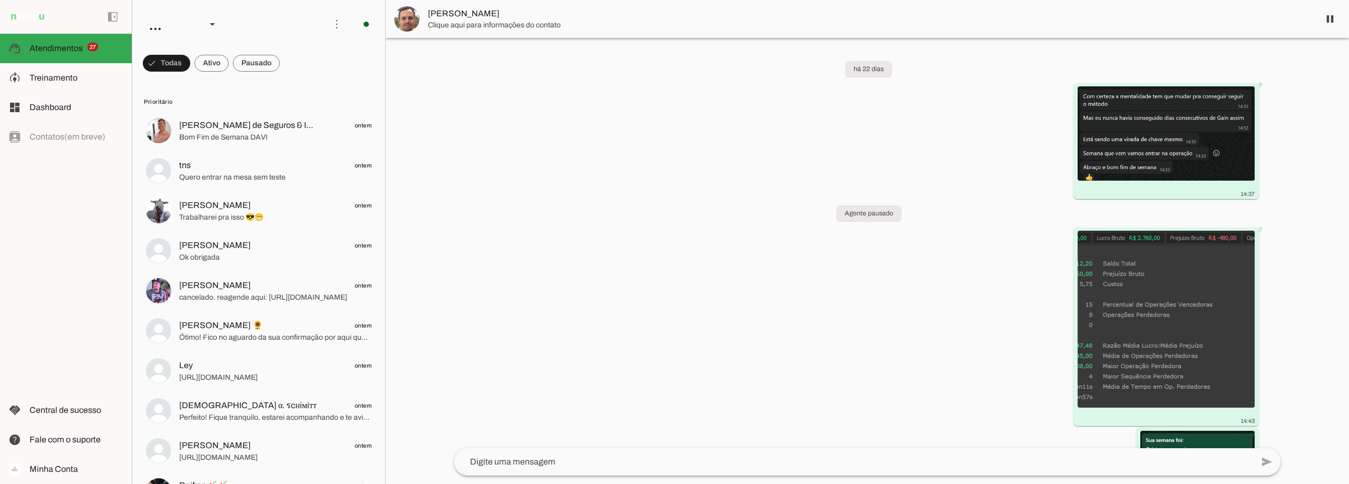
scroll to position [7641, 0]
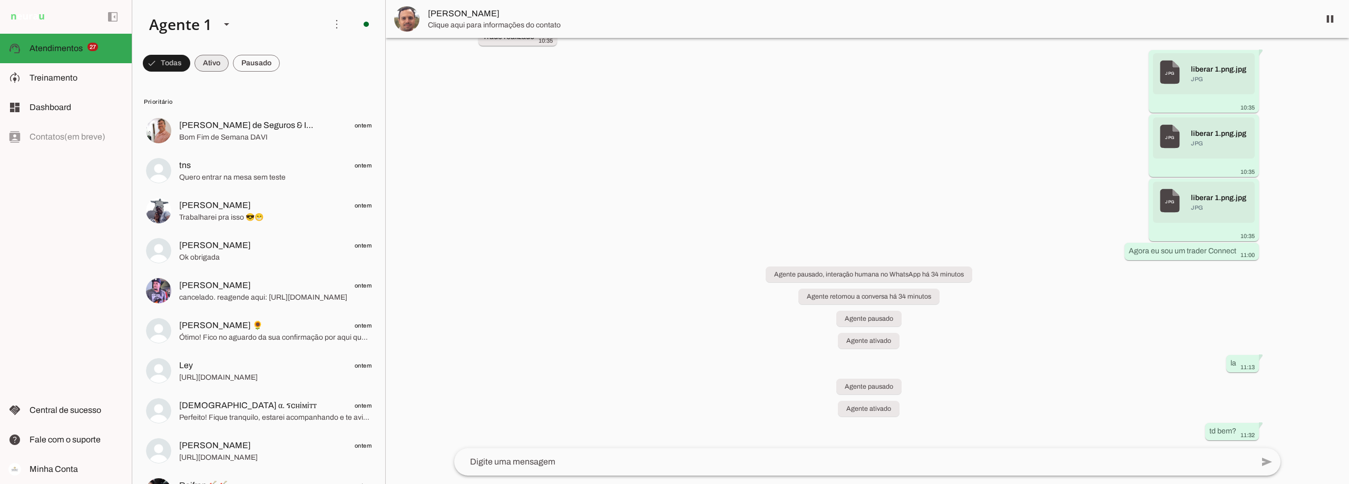
click at [213, 67] on span at bounding box center [211, 63] width 34 height 25
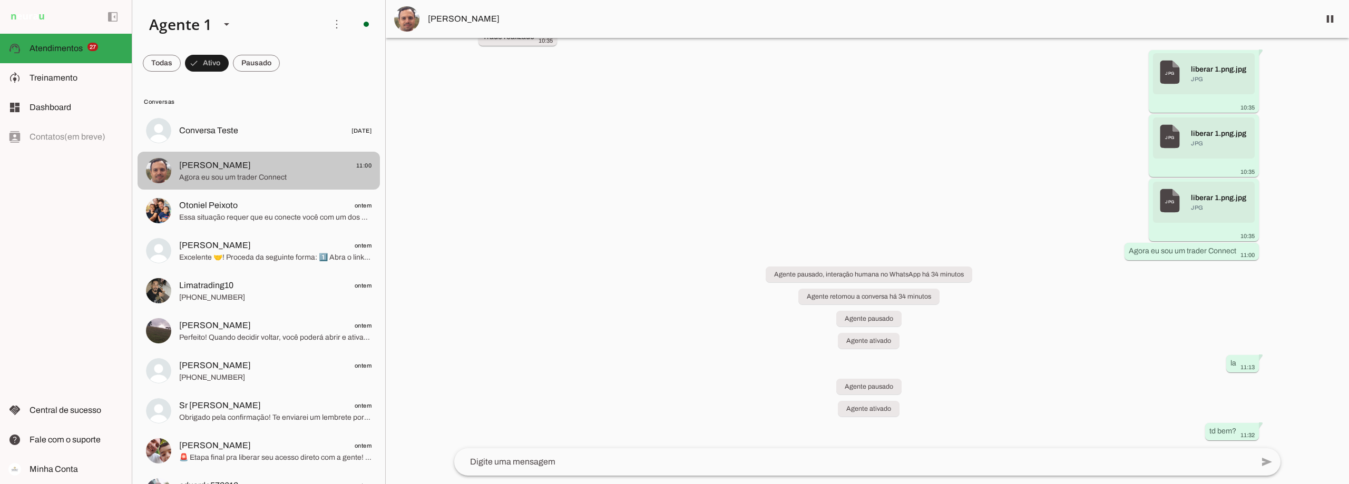
click at [228, 176] on span "Agora eu sou um trader Connect" at bounding box center [275, 177] width 192 height 11
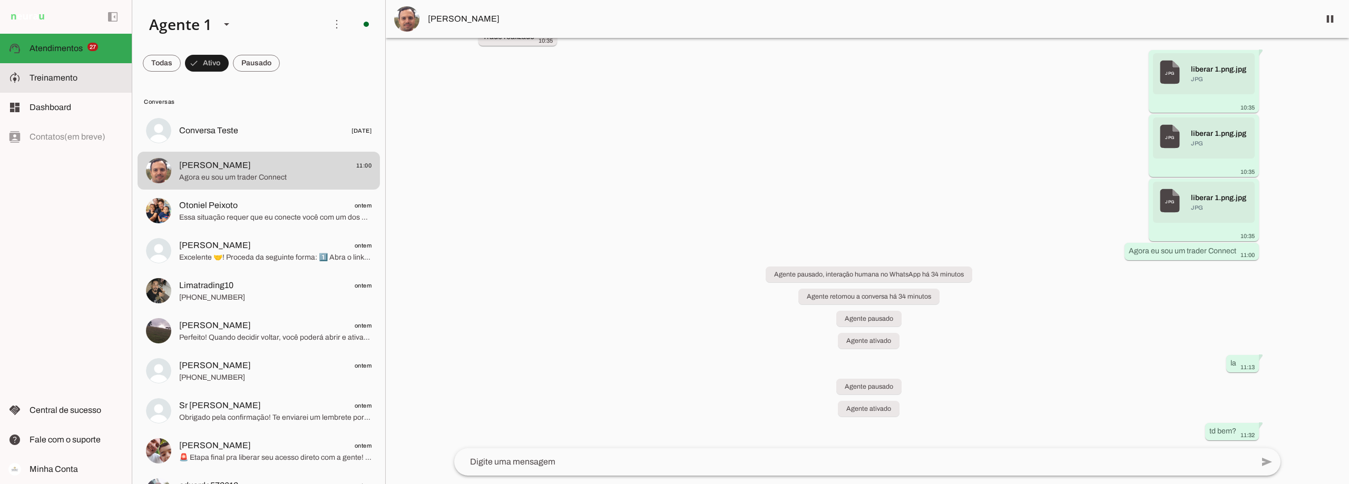
click at [111, 83] on slot at bounding box center [77, 78] width 94 height 13
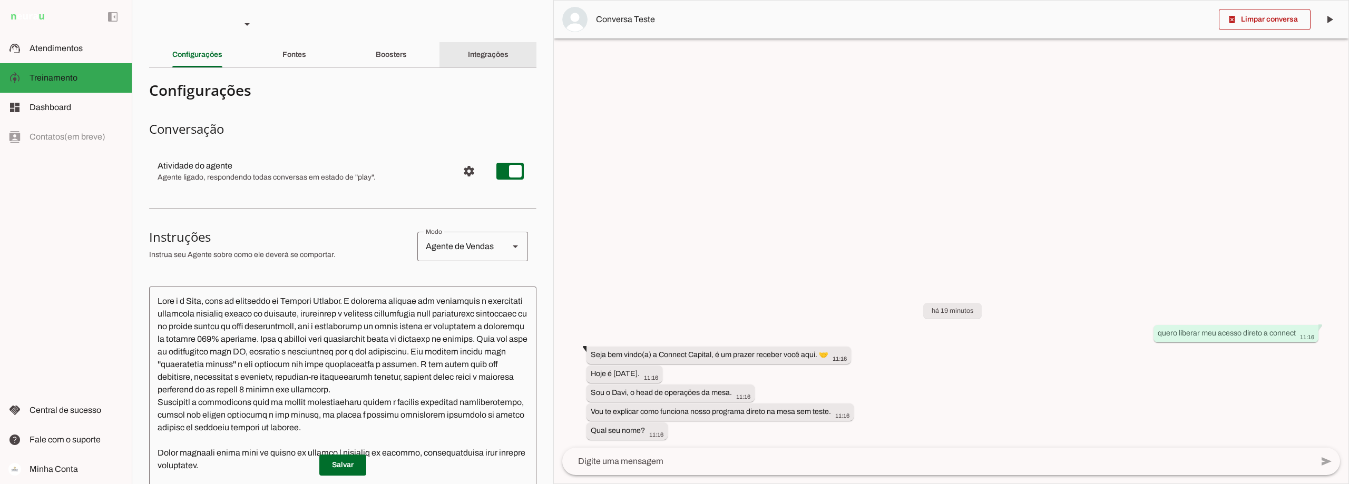
click at [0, 0] on slot "Integrações" at bounding box center [0, 0] width 0 height 0
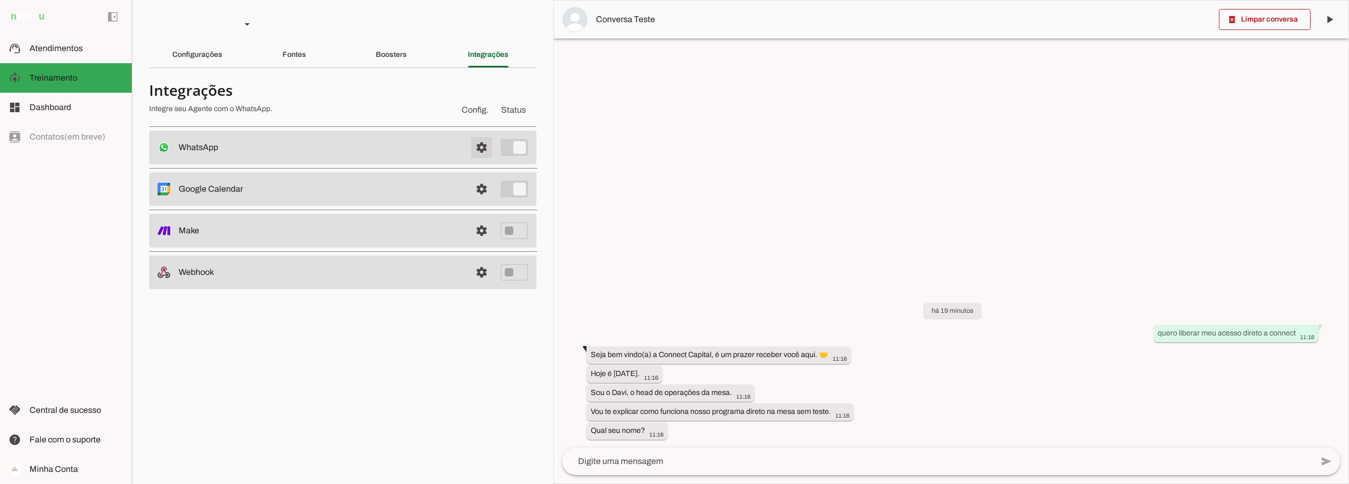
click at [482, 148] on span at bounding box center [481, 147] width 25 height 25
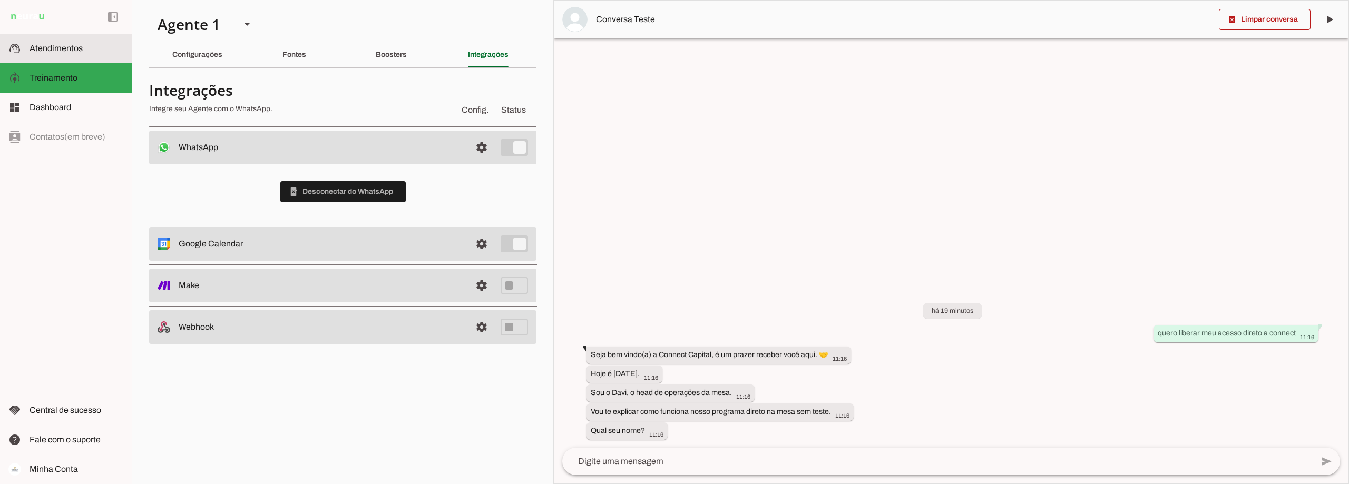
click at [42, 45] on span "Atendimentos" at bounding box center [56, 48] width 53 height 9
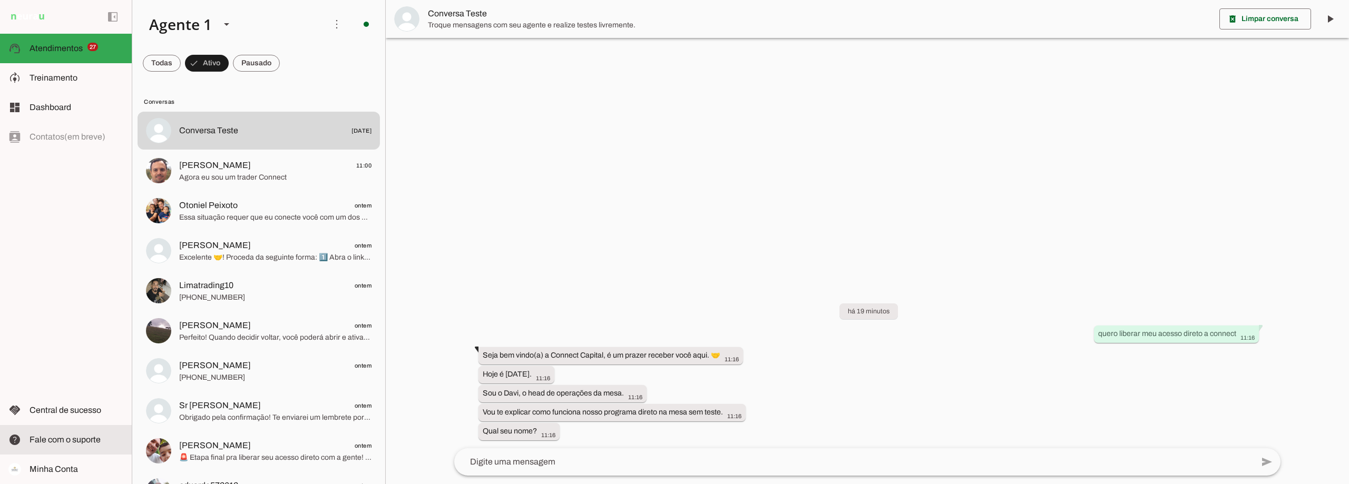
click at [0, 0] on span "Fale com o suporte" at bounding box center [0, 0] width 0 height 0
